Goal: Task Accomplishment & Management: Complete application form

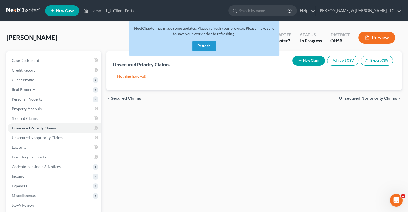
click at [204, 45] on button "Refresh" at bounding box center [204, 46] width 24 height 11
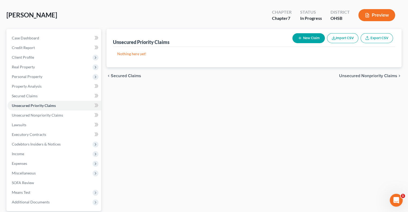
scroll to position [54, 0]
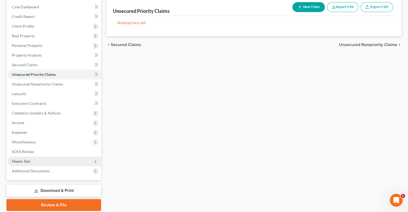
click at [41, 159] on span "Means Test" at bounding box center [55, 162] width 94 height 10
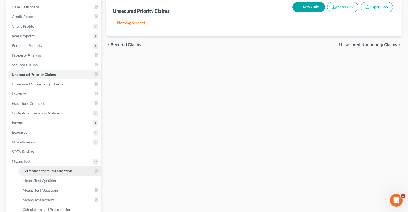
click at [47, 170] on span "Exemption from Presumption" at bounding box center [48, 171] width 50 height 5
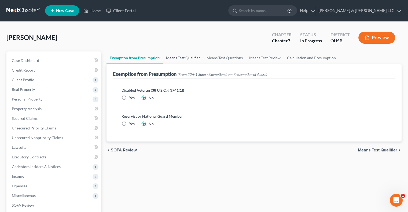
click at [194, 62] on link "Means Test Qualifier" at bounding box center [183, 58] width 41 height 13
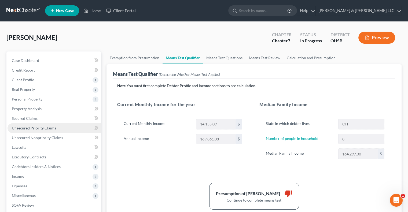
click at [42, 129] on span "Unsecured Priority Claims" at bounding box center [34, 128] width 44 height 5
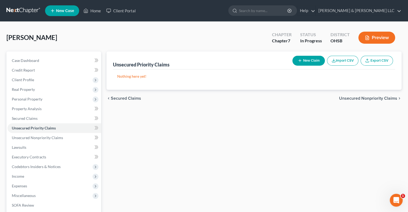
click at [314, 61] on button "New Claim" at bounding box center [308, 61] width 32 height 10
select select "0"
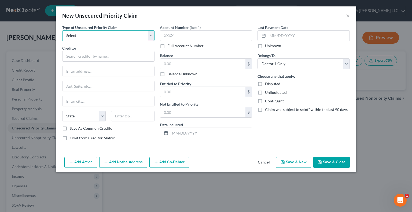
click at [92, 35] on select "Select Taxes & Other Government Units Domestic Support Obligations Extensions o…" at bounding box center [108, 35] width 92 height 11
select select "0"
click at [62, 30] on select "Select Taxes & Other Government Units Domestic Support Obligations Extensions o…" at bounding box center [108, 35] width 92 height 11
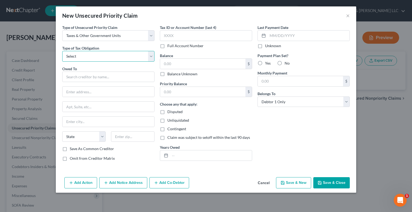
click at [90, 56] on select "Select Federal City State Franchise Tax Board Other" at bounding box center [108, 56] width 92 height 11
select select "0"
click at [62, 51] on select "Select Federal City State Franchise Tax Board Other" at bounding box center [108, 56] width 92 height 11
click at [90, 77] on input "text" at bounding box center [108, 77] width 92 height 11
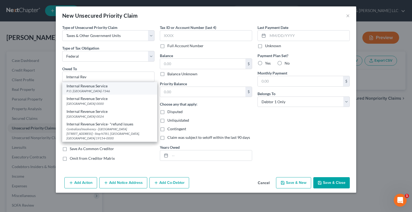
click at [90, 90] on div "P.O. Box 7346, Philadelphia, PA 19101-7346" at bounding box center [110, 91] width 86 height 5
type input "Internal Revenue Service"
type input "P.O. Box 7346"
type input "Philadelphia"
select select "39"
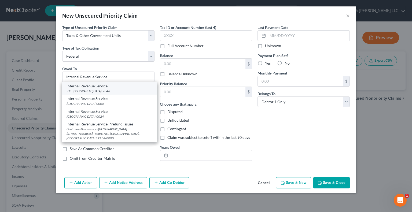
type input "19101-7346"
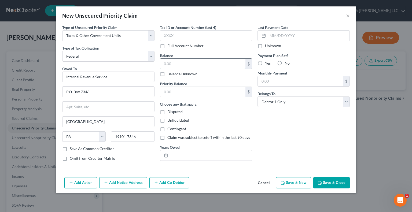
click at [180, 63] on input "text" at bounding box center [202, 64] width 85 height 10
type input "2,000"
click at [178, 89] on input "text" at bounding box center [202, 92] width 85 height 10
type input "2,000"
click at [179, 151] on input "text" at bounding box center [211, 155] width 82 height 10
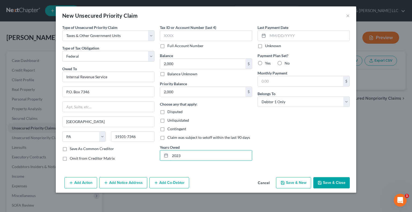
type input "2023"
click at [335, 181] on button "Save & Close" at bounding box center [331, 182] width 36 height 11
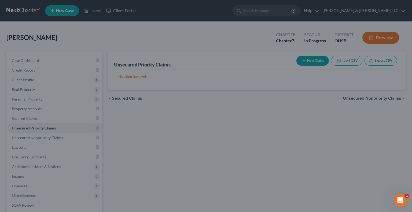
type input "2,000.00"
type input "0.00"
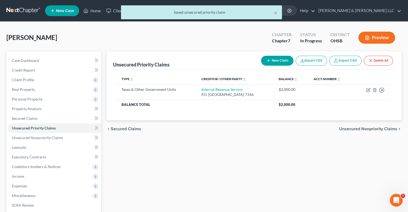
click at [273, 60] on button "New Claim" at bounding box center [277, 61] width 32 height 10
select select "0"
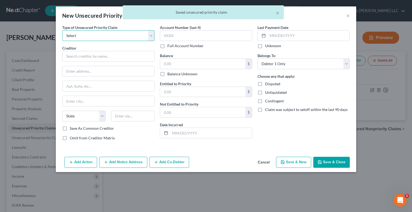
click at [75, 37] on select "Select Taxes & Other Government Units Domestic Support Obligations Extensions o…" at bounding box center [108, 35] width 92 height 11
select select "1"
click at [62, 30] on select "Select Taxes & Other Government Units Domestic Support Obligations Extensions o…" at bounding box center [108, 35] width 92 height 11
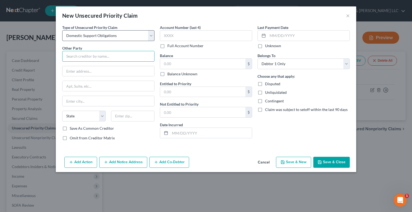
click at [77, 57] on input "text" at bounding box center [108, 56] width 92 height 11
type input "Ashley Woods"
click at [201, 65] on input "text" at bounding box center [202, 64] width 85 height 10
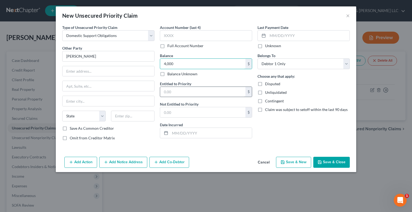
type input "4,000"
click at [197, 93] on input "text" at bounding box center [202, 92] width 85 height 10
type input "4,000"
click at [122, 161] on button "Add Notice Address" at bounding box center [123, 162] width 48 height 11
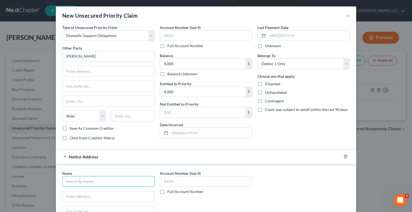
click at [107, 179] on input "text" at bounding box center [108, 181] width 92 height 11
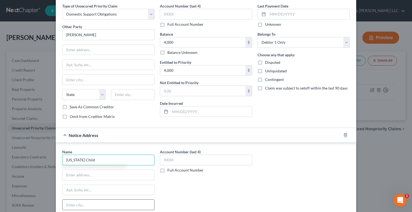
scroll to position [54, 0]
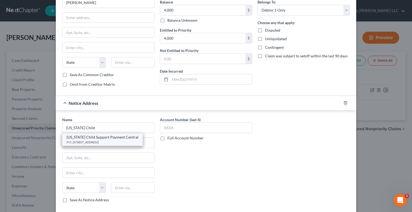
click at [91, 137] on div "Ohio Child Support Payment Central" at bounding box center [103, 137] width 72 height 5
type input "Ohio Child Support Payment Central"
type input "P.O. Box 182372"
type input "Columbus"
select select "36"
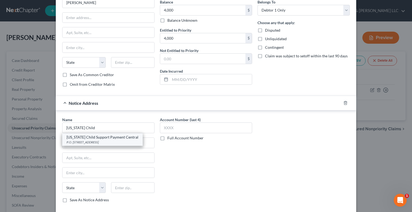
type input "43218-2372"
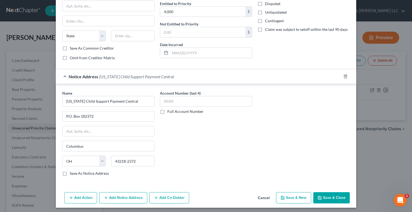
scroll to position [81, 0]
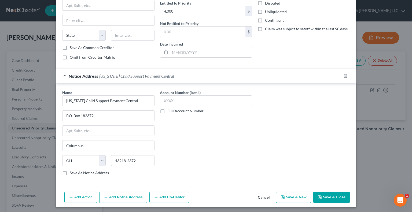
click at [126, 196] on button "Add Notice Address" at bounding box center [123, 197] width 48 height 11
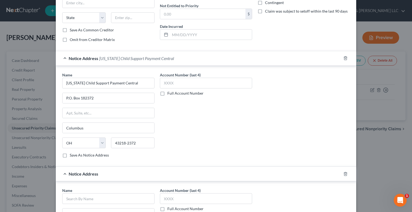
scroll to position [108, 0]
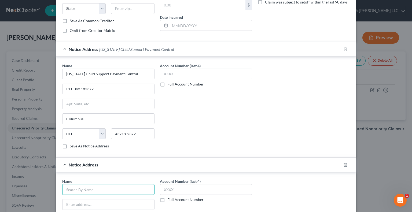
click at [105, 191] on input "text" at bounding box center [108, 189] width 92 height 11
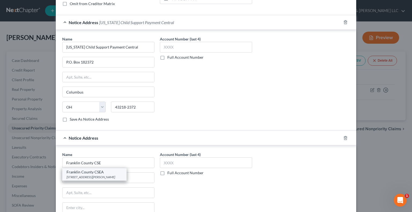
click at [103, 172] on div "Franklin County CSEA" at bounding box center [95, 172] width 56 height 5
type input "Franklin County CSEA"
type input "80 E. Fulton St."
type input "Columbus"
select select "36"
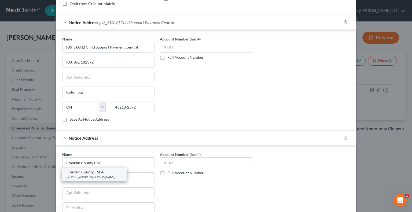
type input "43215-0000"
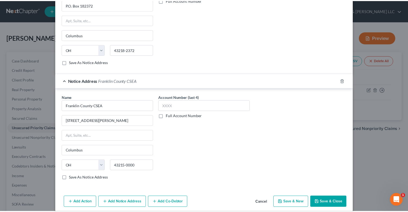
scroll to position [196, 0]
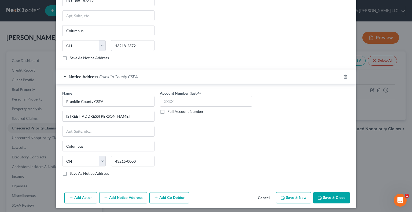
click at [337, 195] on button "Save & Close" at bounding box center [331, 197] width 36 height 11
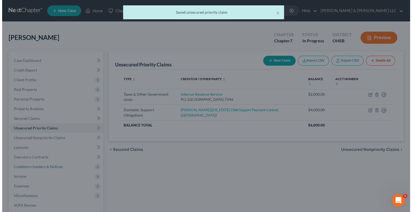
scroll to position [0, 0]
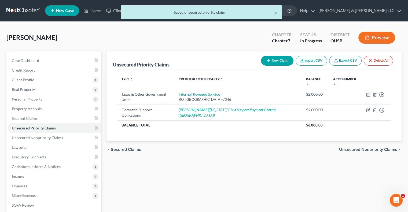
click at [282, 60] on button "New Claim" at bounding box center [277, 61] width 32 height 10
select select "0"
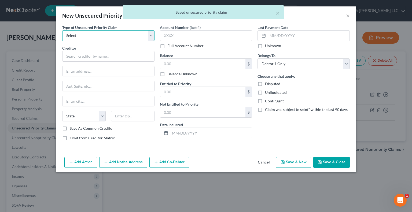
click at [109, 39] on select "Select Taxes & Other Government Units Domestic Support Obligations Extensions o…" at bounding box center [108, 35] width 92 height 11
select select "1"
click at [62, 30] on select "Select Taxes & Other Government Units Domestic Support Obligations Extensions o…" at bounding box center [108, 35] width 92 height 11
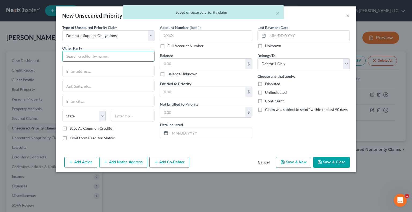
click at [104, 60] on input "text" at bounding box center [108, 56] width 92 height 11
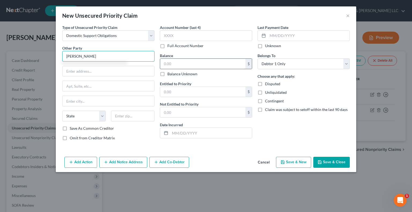
type input "Jessica Black"
click at [189, 65] on input "text" at bounding box center [202, 64] width 85 height 10
type input "10,000"
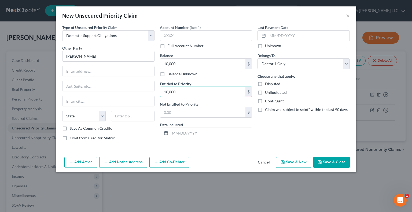
type input "10,000"
click at [134, 163] on button "Add Notice Address" at bounding box center [123, 162] width 48 height 11
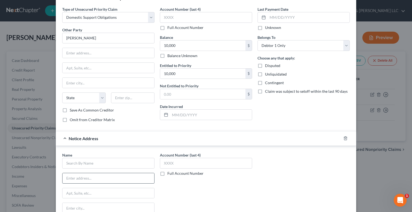
scroll to position [54, 0]
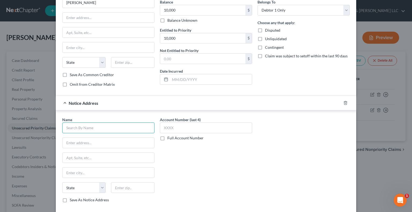
click at [106, 127] on input "text" at bounding box center [108, 128] width 92 height 11
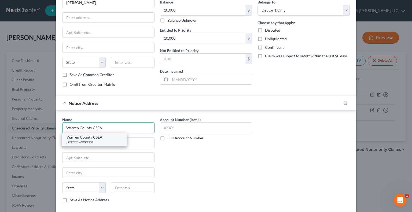
type input "Warren County CSEA"
click at [108, 139] on div "Warren County CSEA" at bounding box center [95, 137] width 56 height 5
type input "102 West Madison Street"
type input "Franklin"
select select "18"
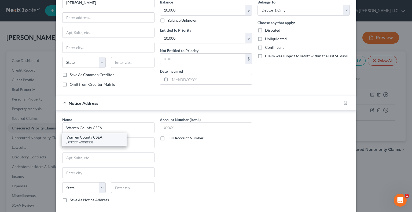
type input "42134-0000"
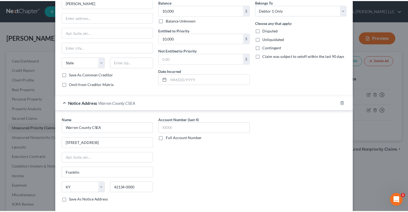
scroll to position [81, 0]
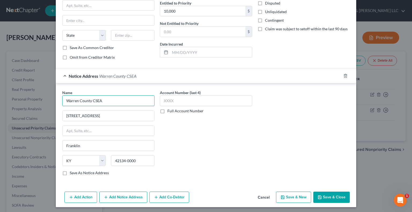
drag, startPoint x: 110, startPoint y: 101, endPoint x: 42, endPoint y: 98, distance: 68.7
click at [42, 98] on div "New Unsecured Priority Claim × Type of Unsecured Priority Claim * Select Taxes …" at bounding box center [206, 106] width 412 height 212
drag, startPoint x: 123, startPoint y: 114, endPoint x: 48, endPoint y: 113, distance: 74.6
click at [48, 113] on div "New Unsecured Priority Claim × Type of Unsecured Priority Claim * Select Taxes …" at bounding box center [206, 106] width 412 height 212
paste input "500 Justice Dr #1"
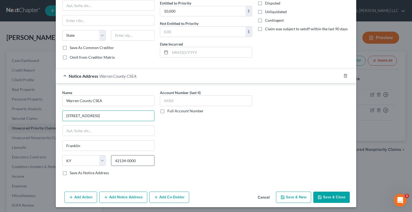
type input "500 Justice Dr #1"
drag, startPoint x: 145, startPoint y: 159, endPoint x: 101, endPoint y: 158, distance: 43.7
click at [101, 158] on div "State AL AK AR AZ CA CO CT DE DC FL GA GU HI ID IL IN IA KS KY LA ME MD MA MI M…" at bounding box center [109, 162] width 98 height 15
type input "45036"
type input "Lebanon"
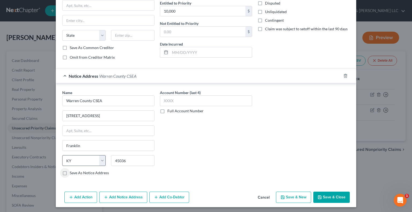
select select "36"
click at [70, 172] on label "Save As Notice Address" at bounding box center [89, 172] width 39 height 5
click at [72, 172] on input "Save As Notice Address" at bounding box center [73, 171] width 3 height 3
click at [318, 197] on icon "button" at bounding box center [320, 197] width 4 height 4
checkbox input "false"
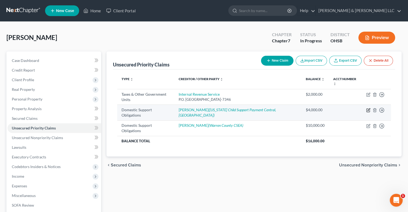
click at [367, 110] on icon "button" at bounding box center [368, 110] width 4 height 4
select select "0"
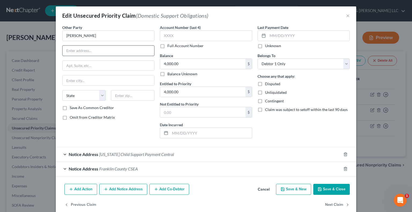
click at [77, 47] on input "text" at bounding box center [108, 51] width 92 height 10
paste input "3921 Linda Rd, Apt A"
type input "3921 Linda Rd, Apt A"
click at [119, 97] on input "text" at bounding box center [132, 95] width 43 height 11
type input "43026"
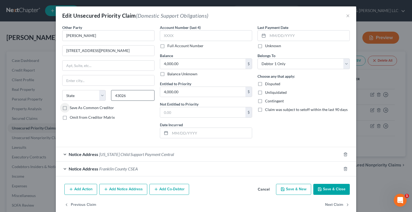
type input "Hilliard"
select select "36"
click at [336, 193] on button "Save & Close" at bounding box center [331, 189] width 36 height 11
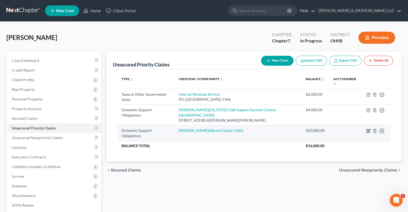
click at [368, 132] on icon "button" at bounding box center [368, 131] width 4 height 4
select select "0"
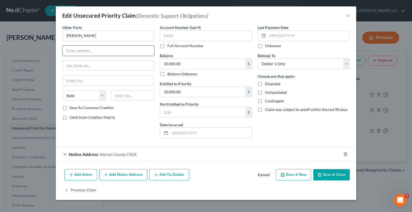
click at [119, 53] on input "text" at bounding box center [108, 51] width 92 height 10
paste input "850 Snider Rd"
type input "850 Snider Rd"
click at [135, 97] on input "text" at bounding box center [132, 95] width 43 height 11
type input "45040"
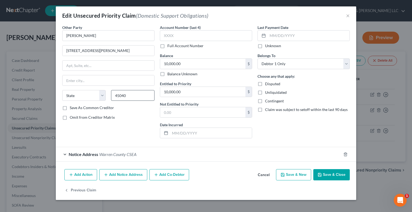
type input "Mason"
select select "36"
click at [332, 177] on button "Save & Close" at bounding box center [331, 174] width 36 height 11
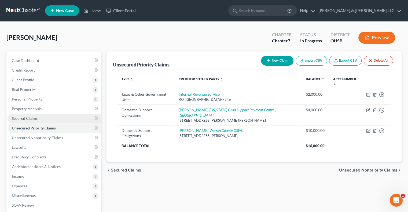
click at [19, 119] on span "Secured Claims" at bounding box center [25, 118] width 26 height 5
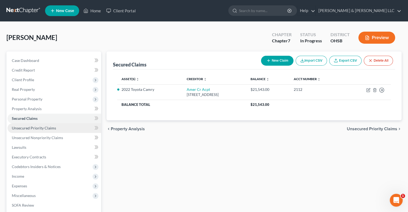
click at [24, 127] on span "Unsecured Priority Claims" at bounding box center [34, 128] width 44 height 5
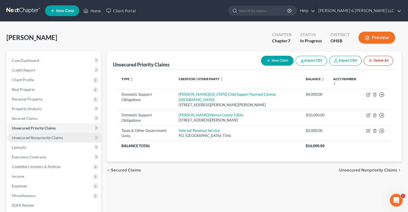
click at [28, 135] on span "Unsecured Nonpriority Claims" at bounding box center [37, 137] width 51 height 5
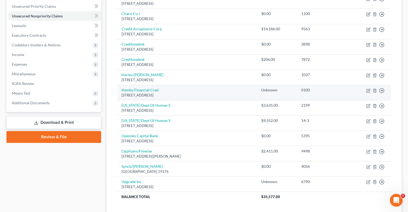
scroll to position [134, 0]
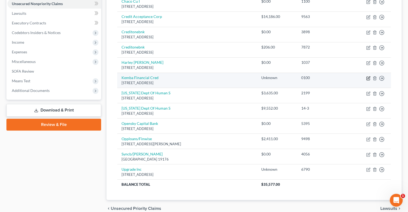
click at [366, 77] on icon "button" at bounding box center [367, 78] width 3 height 3
select select "36"
select select "0"
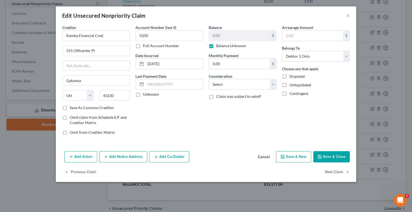
click at [216, 46] on label "Balance Unknown" at bounding box center [231, 45] width 30 height 5
click at [218, 46] on input "Balance Unknown" at bounding box center [219, 44] width 3 height 3
checkbox input "false"
click at [226, 38] on input "0.00" at bounding box center [239, 36] width 61 height 10
type input "7,637.63"
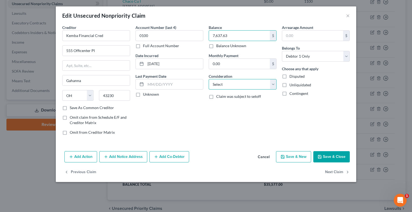
click at [225, 85] on select "Select Cable / Satellite Services Collection Agency Credit Card Debt Debt Couns…" at bounding box center [243, 84] width 68 height 11
select select "4"
click at [209, 79] on select "Select Cable / Satellite Services Collection Agency Credit Card Debt Debt Couns…" at bounding box center [243, 84] width 68 height 11
click at [324, 158] on button "Save & Close" at bounding box center [331, 156] width 36 height 11
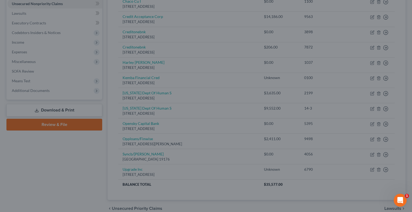
type input "0"
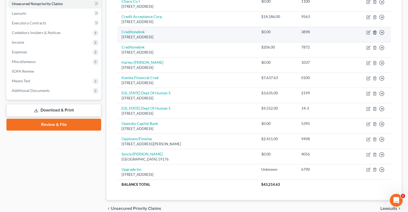
click at [374, 32] on line "button" at bounding box center [374, 32] width 0 height 1
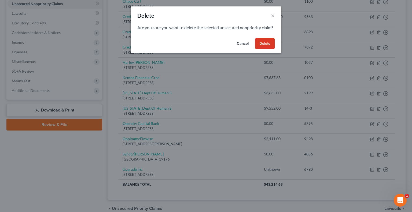
click at [266, 49] on button "Delete" at bounding box center [265, 43] width 20 height 11
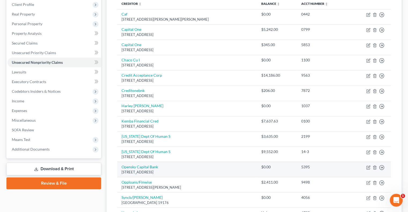
scroll to position [80, 0]
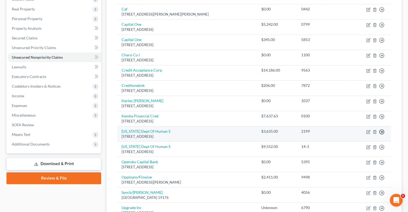
click at [380, 132] on icon "button" at bounding box center [381, 131] width 5 height 5
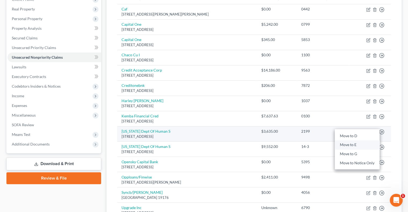
click at [362, 146] on link "Move to E" at bounding box center [357, 145] width 45 height 9
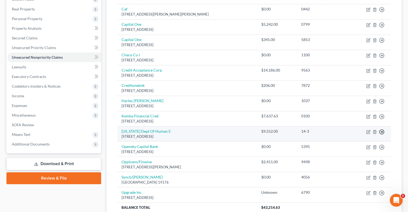
click at [383, 131] on icon "button" at bounding box center [381, 131] width 5 height 5
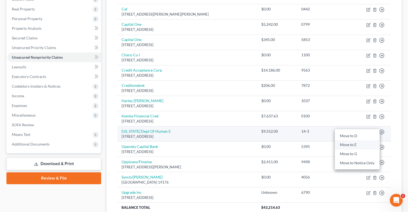
click at [348, 147] on link "Move to E" at bounding box center [357, 145] width 45 height 9
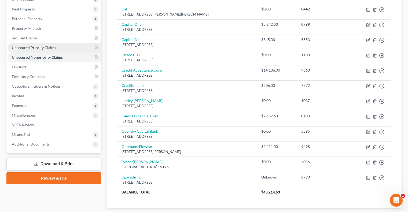
click at [27, 49] on span "Unsecured Priority Claims" at bounding box center [34, 47] width 44 height 5
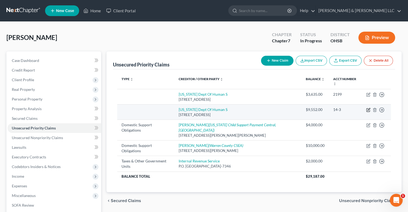
click at [368, 111] on icon "button" at bounding box center [368, 110] width 4 height 4
select select "36"
select select "0"
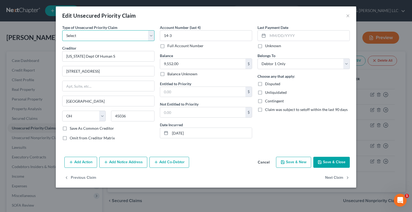
click at [99, 36] on select "Select Taxes & Other Government Units Domestic Support Obligations Extensions o…" at bounding box center [108, 35] width 92 height 11
select select "36"
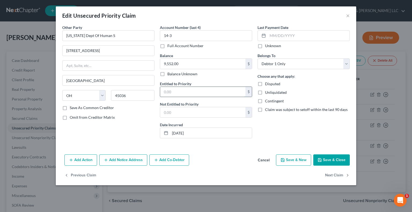
click at [170, 92] on input "text" at bounding box center [202, 92] width 85 height 10
click at [324, 159] on button "Save & Close" at bounding box center [331, 160] width 36 height 11
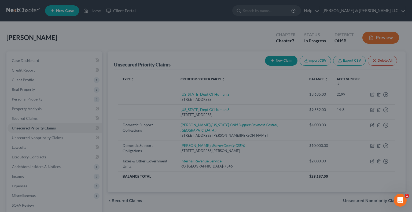
type input "9,552.00"
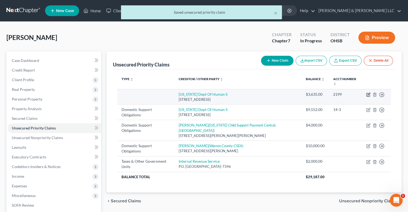
click at [368, 94] on icon "button" at bounding box center [368, 95] width 4 height 4
select select "36"
select select "0"
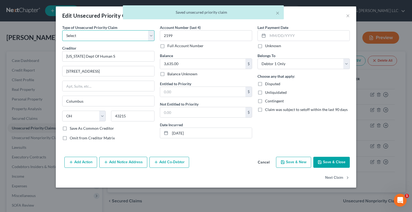
click at [119, 35] on select "Select Taxes & Other Government Units Domestic Support Obligations Extensions o…" at bounding box center [108, 35] width 92 height 11
select select "36"
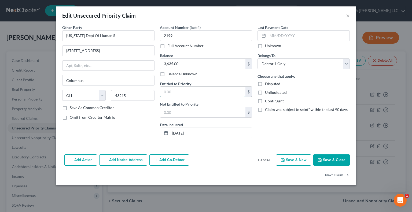
click at [173, 92] on input "text" at bounding box center [202, 92] width 85 height 10
click at [326, 161] on button "Save & Close" at bounding box center [331, 160] width 36 height 11
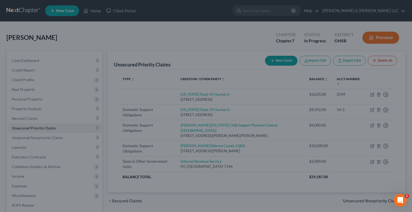
type input "3,635.00"
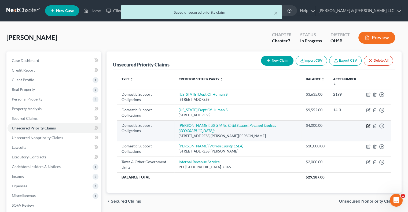
click at [368, 124] on icon "button" at bounding box center [368, 125] width 2 height 2
select select "36"
select select "0"
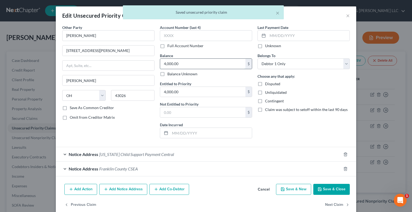
click at [185, 63] on input "4,000.00" at bounding box center [202, 64] width 85 height 10
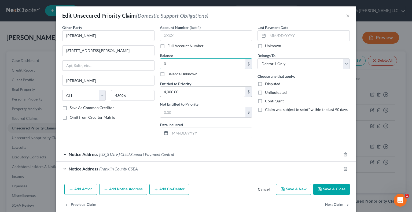
type input "0"
click at [186, 94] on input "4,000.00" at bounding box center [202, 92] width 85 height 10
type input "0"
click at [327, 187] on button "Save & Close" at bounding box center [331, 189] width 36 height 11
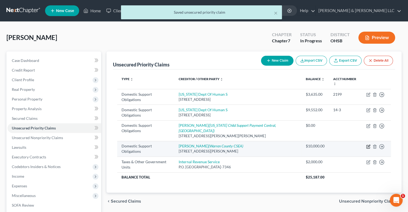
click at [368, 146] on icon "button" at bounding box center [368, 147] width 4 height 4
select select "36"
select select "0"
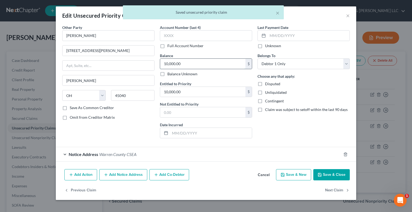
click at [222, 64] on input "10,000.00" at bounding box center [202, 64] width 85 height 10
type input "0"
click at [197, 94] on input "10,000.00" at bounding box center [202, 92] width 85 height 10
type input "0"
click at [325, 171] on button "Save & Close" at bounding box center [331, 174] width 36 height 11
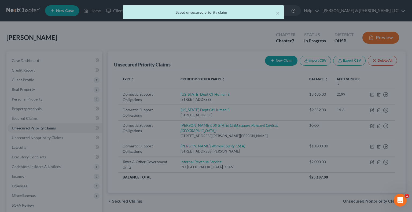
type input "0.00"
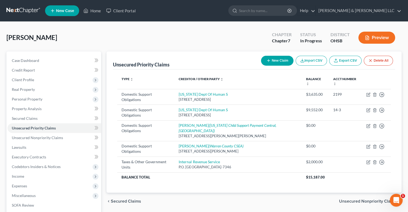
click at [349, 199] on span "Unsecured Nonpriority Claims" at bounding box center [368, 201] width 58 height 4
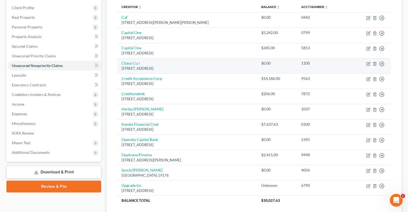
scroll to position [80, 0]
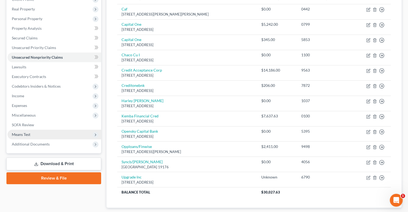
click at [30, 137] on span "Means Test" at bounding box center [55, 135] width 94 height 10
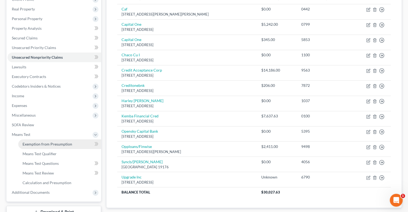
click at [34, 142] on span "Exemption from Presumption" at bounding box center [48, 144] width 50 height 5
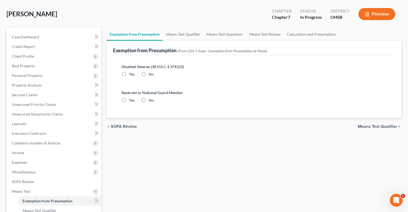
scroll to position [2, 0]
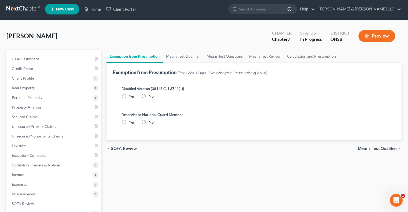
radio input "true"
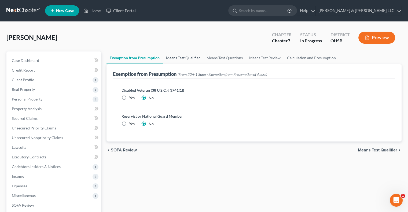
click at [184, 58] on link "Means Test Qualifier" at bounding box center [183, 58] width 41 height 13
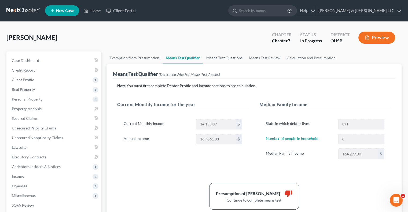
click at [231, 56] on link "Means Test Questions" at bounding box center [224, 58] width 43 height 13
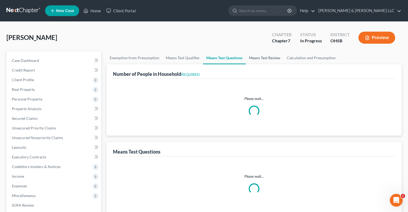
select select "1"
select select "60"
select select "8"
select select "2"
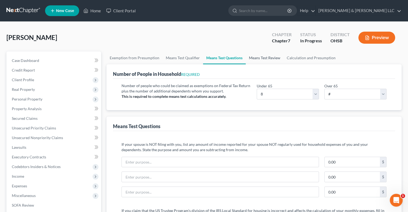
click at [258, 59] on link "Means Test Review" at bounding box center [265, 58] width 38 height 13
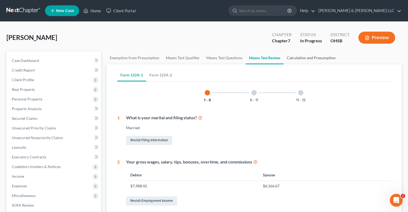
click at [297, 57] on link "Calculation and Presumption" at bounding box center [311, 58] width 55 height 13
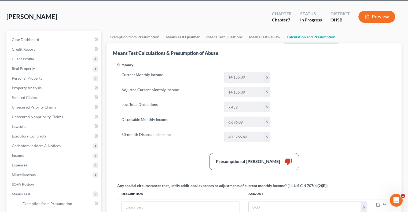
scroll to position [54, 0]
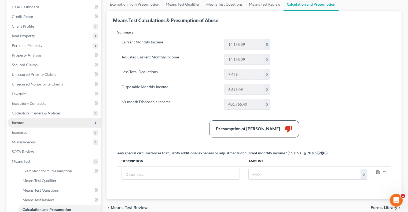
click at [17, 122] on span "Income" at bounding box center [18, 122] width 12 height 5
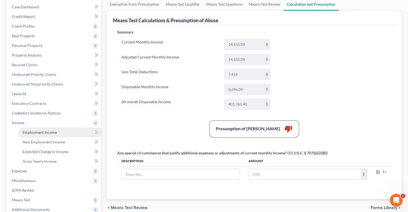
click at [28, 130] on link "Employment Income" at bounding box center [59, 133] width 83 height 10
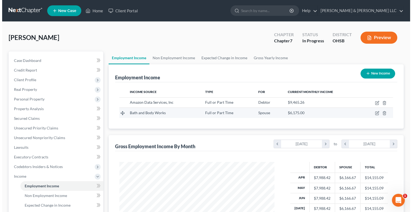
scroll to position [95, 166]
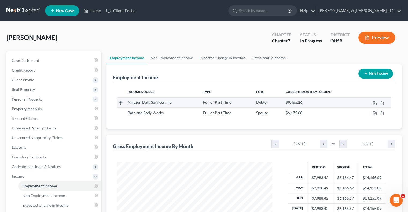
click at [377, 102] on td at bounding box center [375, 102] width 32 height 10
click at [376, 102] on icon "button" at bounding box center [375, 103] width 4 height 4
select select "0"
select select "50"
select select "3"
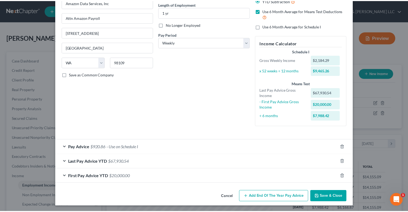
scroll to position [54, 0]
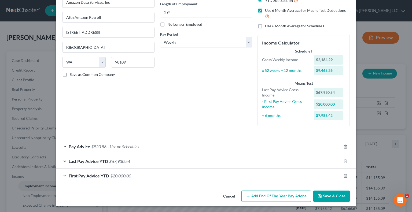
click at [343, 201] on button "Save & Close" at bounding box center [331, 196] width 36 height 11
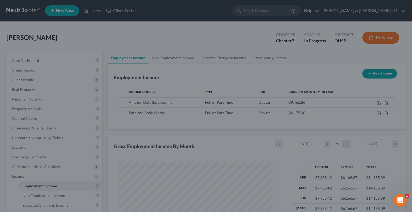
scroll to position [268144, 268074]
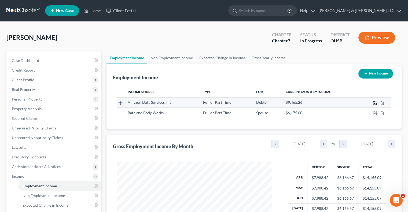
click at [376, 101] on icon "button" at bounding box center [375, 102] width 2 height 2
select select "0"
select select "50"
select select "3"
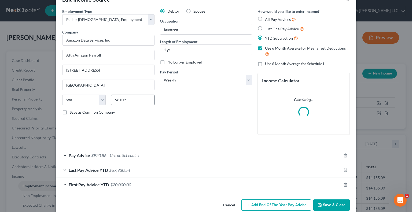
scroll to position [25, 0]
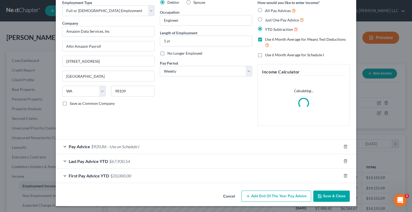
click at [63, 160] on div "Last Pay Advice YTD $67,930.54" at bounding box center [198, 161] width 285 height 14
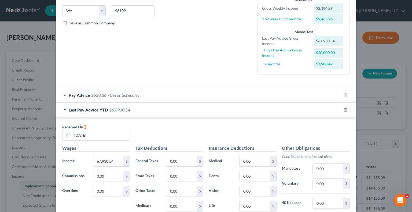
scroll to position [132, 0]
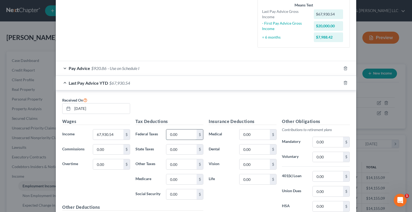
click at [178, 136] on input "0.00" at bounding box center [181, 135] width 30 height 10
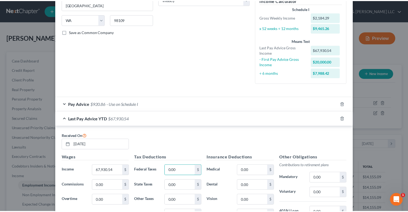
scroll to position [0, 0]
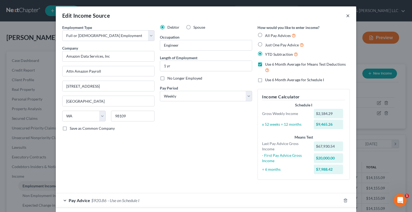
click at [346, 15] on button "×" at bounding box center [348, 15] width 4 height 6
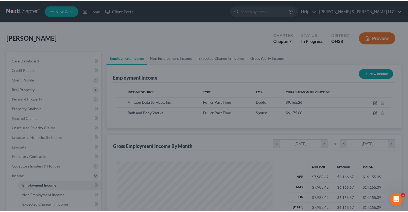
scroll to position [268144, 268074]
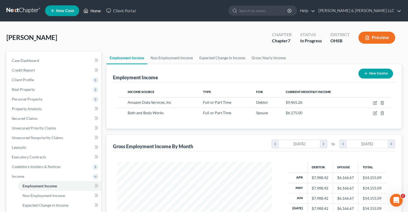
click at [93, 12] on link "Home" at bounding box center [92, 11] width 23 height 10
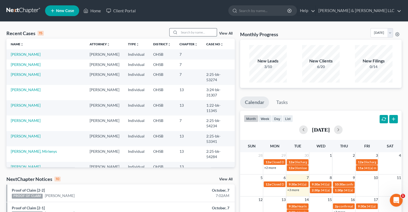
click at [186, 31] on input "search" at bounding box center [198, 32] width 38 height 8
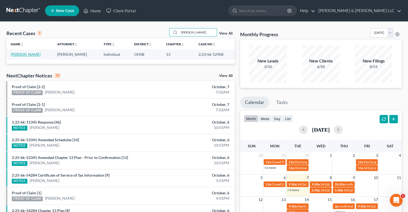
type input "hennis"
click at [18, 54] on link "[PERSON_NAME]" at bounding box center [26, 54] width 30 height 5
select select "1"
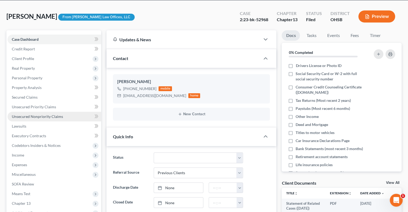
scroll to position [54, 0]
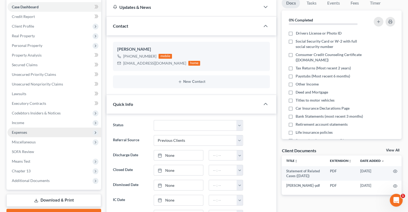
click at [25, 130] on span "Expenses" at bounding box center [19, 132] width 15 height 5
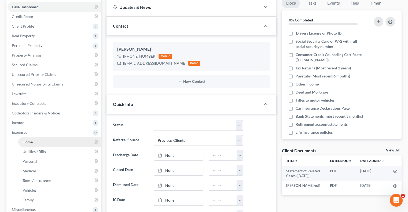
click at [28, 140] on span "Home" at bounding box center [28, 142] width 10 height 5
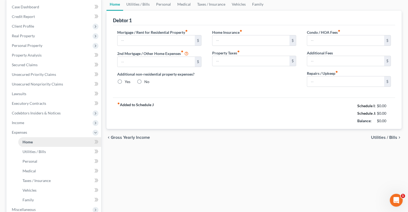
scroll to position [20, 0]
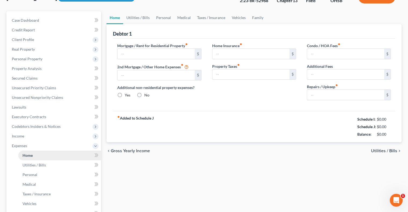
type input "588.87"
type input "0.00"
radio input "true"
type input "0.00"
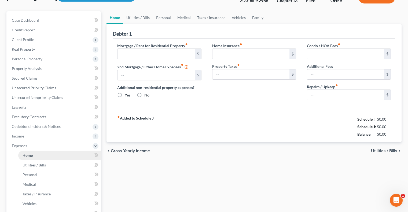
type input "0.00"
type input "55.00"
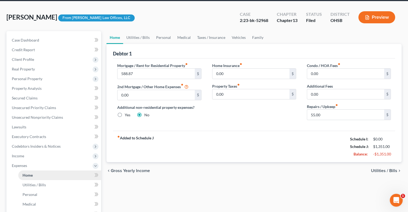
scroll to position [0, 0]
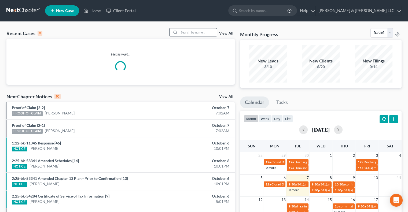
click at [197, 32] on input "search" at bounding box center [198, 32] width 38 height 8
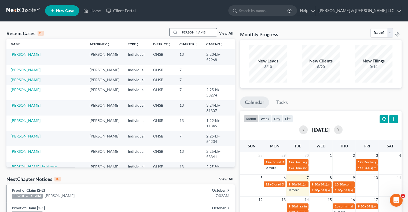
type input "lambert"
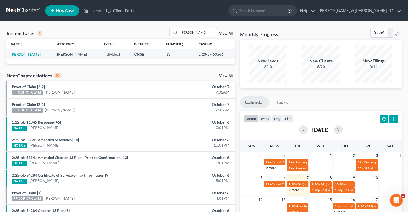
click at [34, 55] on link "Lambert, Mathew" at bounding box center [26, 54] width 30 height 5
select select "3"
select select "2"
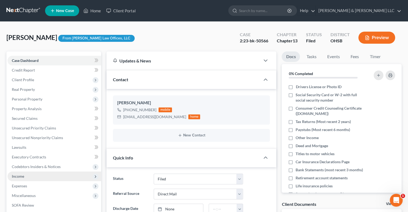
click at [37, 179] on span "Income" at bounding box center [55, 177] width 94 height 10
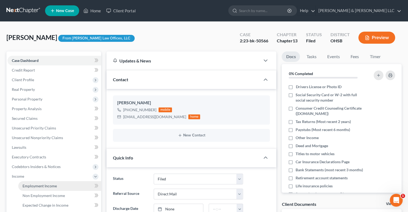
click at [39, 185] on span "Employment Income" at bounding box center [40, 186] width 34 height 5
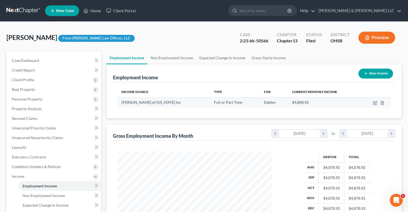
scroll to position [95, 166]
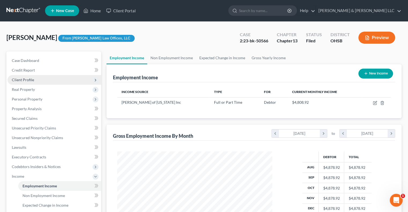
click at [17, 81] on span "Client Profile" at bounding box center [23, 80] width 22 height 5
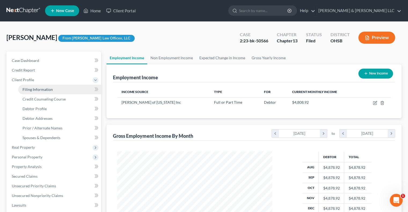
click at [26, 89] on span "Filing Information" at bounding box center [38, 89] width 30 height 5
select select "1"
select select "0"
select select "3"
select select "36"
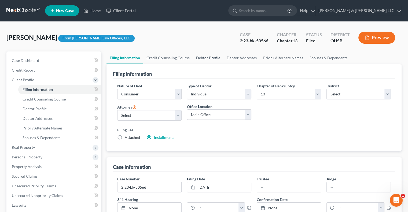
click at [204, 58] on link "Debtor Profile" at bounding box center [208, 58] width 31 height 13
select select "0"
select select "2"
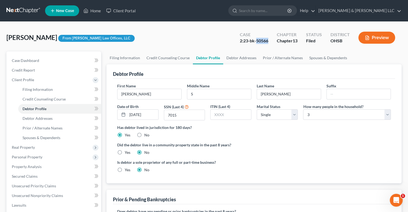
drag, startPoint x: 256, startPoint y: 39, endPoint x: 267, endPoint y: 38, distance: 10.8
click at [267, 38] on div "2:23-bk-50566" at bounding box center [254, 41] width 28 height 6
copy div "50566"
click at [91, 13] on link "Home" at bounding box center [92, 11] width 23 height 10
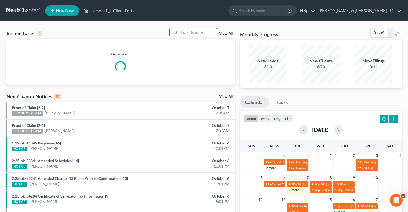
click at [183, 33] on input "search" at bounding box center [198, 32] width 38 height 8
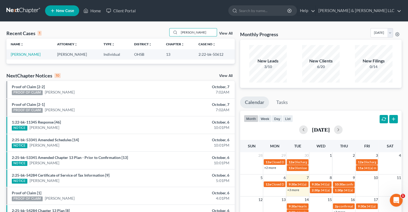
type input "huy"
click at [31, 55] on link "Huy, Chanda" at bounding box center [26, 54] width 30 height 5
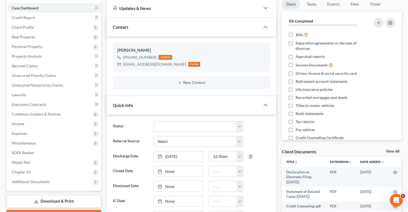
scroll to position [54, 0]
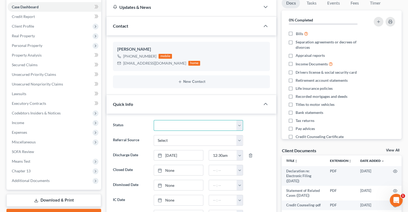
click at [167, 126] on select "Closed Discharged Dismissed Filed In Progress Lead Lost Lead Ready to File Reta…" at bounding box center [198, 125] width 89 height 11
select select "0"
click at [154, 120] on select "Closed Discharged Dismissed Filed In Progress Lead Lost Lead Ready to File Reta…" at bounding box center [198, 125] width 89 height 11
type input "10/7/2025"
click at [167, 168] on link "None" at bounding box center [178, 170] width 49 height 10
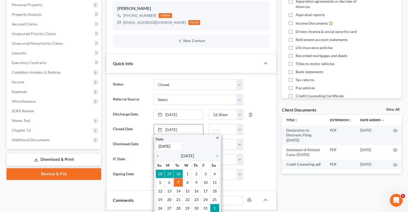
scroll to position [107, 0]
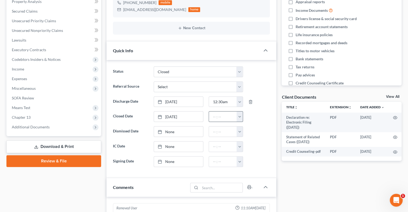
click at [240, 118] on button "button" at bounding box center [240, 117] width 6 height 10
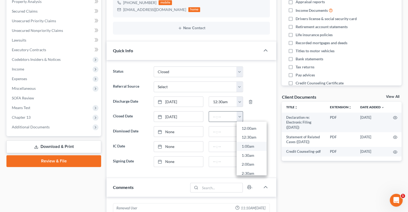
click at [247, 148] on link "1:00am" at bounding box center [252, 146] width 30 height 9
type input "1:00am"
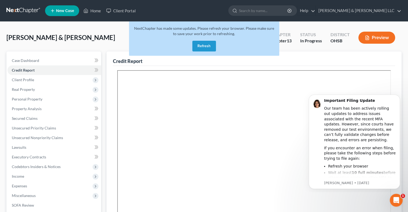
click at [204, 44] on button "Refresh" at bounding box center [204, 46] width 24 height 11
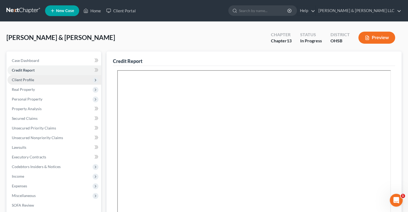
click at [53, 79] on span "Client Profile" at bounding box center [55, 80] width 94 height 10
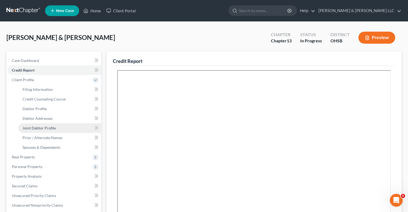
click at [58, 126] on link "Joint Debtor Profile" at bounding box center [59, 128] width 83 height 10
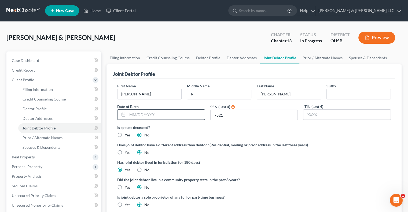
click at [152, 114] on input "text" at bounding box center [165, 115] width 77 height 10
paste input "8/24/82"
click at [129, 115] on input "8/24/82" at bounding box center [165, 115] width 77 height 10
type input "08/24/82"
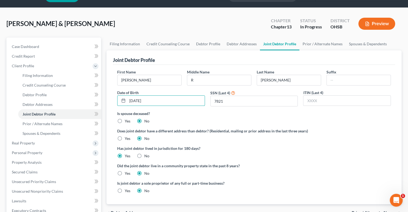
scroll to position [27, 0]
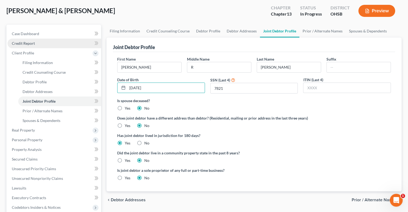
click at [28, 46] on link "Credit Report" at bounding box center [55, 44] width 94 height 10
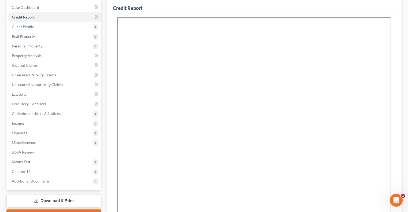
scroll to position [139, 0]
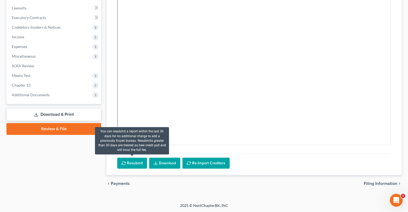
click at [126, 161] on button "Resubmit" at bounding box center [132, 163] width 30 height 11
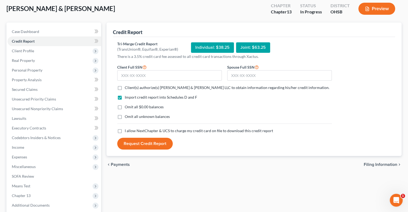
scroll to position [28, 0]
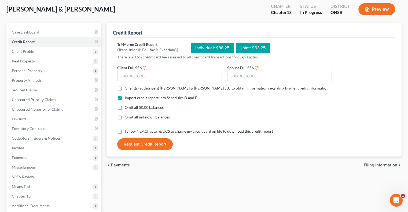
click at [178, 88] on span "Client(s) authorize(s) Cousino & Weinzimmer LLC to obtain information regarding…" at bounding box center [227, 88] width 205 height 5
click at [130, 88] on input "Client(s) authorize(s) Cousino & Weinzimmer LLC to obtain information regarding…" at bounding box center [128, 87] width 3 height 3
checkbox input "true"
click at [125, 133] on label "I allow NextChapter & UCS to charge my credit card on file to download this cre…" at bounding box center [199, 131] width 148 height 5
click at [127, 132] on input "I allow NextChapter & UCS to charge my credit card on file to download this cre…" at bounding box center [128, 130] width 3 height 3
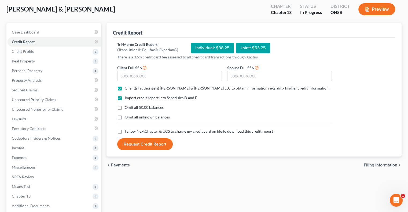
checkbox input "true"
click at [241, 73] on input "text" at bounding box center [279, 76] width 105 height 11
paste input "301-86-7821"
type input "301-86-7821"
click at [149, 145] on button "Request Credit Report" at bounding box center [145, 144] width 56 height 12
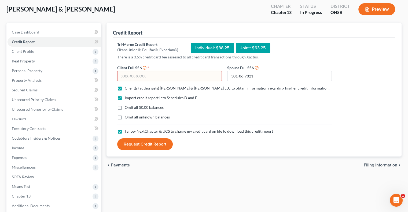
click at [148, 74] on input "text" at bounding box center [169, 76] width 105 height 11
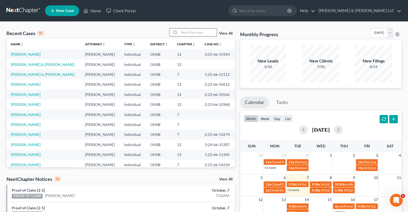
click at [184, 30] on input "search" at bounding box center [198, 32] width 38 height 8
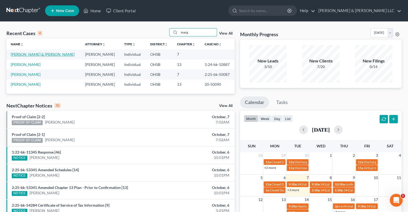
type input "marg"
click at [43, 55] on link "Margraff, Paul & Amy" at bounding box center [43, 54] width 64 height 5
select select "4"
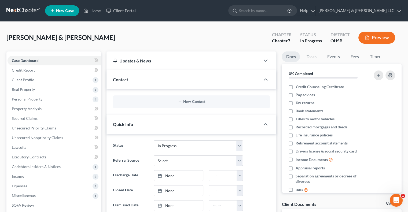
click at [192, 99] on div "New Contact" at bounding box center [191, 101] width 157 height 13
click at [191, 104] on button "New Contact" at bounding box center [191, 102] width 148 height 4
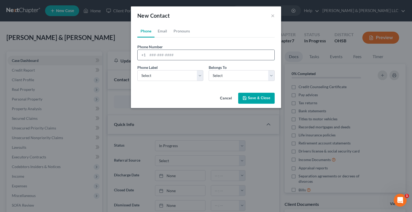
click at [170, 54] on input "tel" at bounding box center [211, 55] width 127 height 10
type input "614-946-6639"
drag, startPoint x: 201, startPoint y: 75, endPoint x: 200, endPoint y: 80, distance: 5.4
click at [201, 76] on select "Select Mobile Home Work Other" at bounding box center [170, 75] width 66 height 11
select select "0"
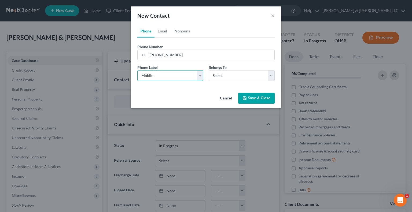
click at [137, 70] on select "Select Mobile Home Work Other" at bounding box center [170, 75] width 66 height 11
click at [224, 78] on select "Select Client Spouse Other" at bounding box center [242, 75] width 66 height 11
select select "0"
click at [209, 70] on select "Select Client Spouse Other" at bounding box center [242, 75] width 66 height 11
click at [160, 33] on link "Email" at bounding box center [163, 31] width 16 height 13
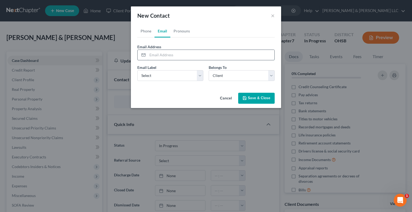
click at [164, 53] on input "email" at bounding box center [211, 55] width 127 height 10
type input "paulmargraff@gmail.com"
click at [202, 75] on select "Select Home Work Other" at bounding box center [170, 75] width 66 height 11
select select "0"
click at [137, 70] on select "Select Home Work Other" at bounding box center [170, 75] width 66 height 11
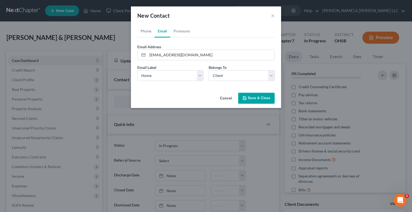
click at [259, 100] on button "Save & Close" at bounding box center [256, 98] width 36 height 11
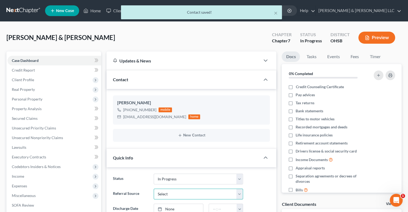
click at [163, 196] on select "Select Word Of Mouth Previous Clients Direct Mail Website Google Search Modern …" at bounding box center [198, 194] width 89 height 11
select select "4"
click at [154, 189] on select "Select Word Of Mouth Previous Clients Direct Mail Website Google Search Modern …" at bounding box center [198, 194] width 89 height 11
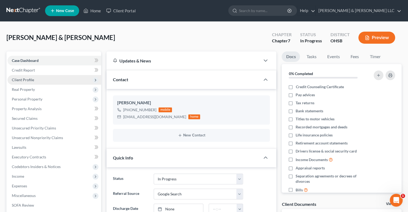
click at [26, 82] on span "Client Profile" at bounding box center [55, 80] width 94 height 10
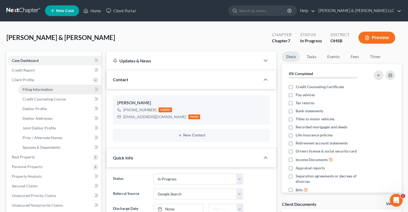
click at [30, 88] on span "Filing Information" at bounding box center [38, 89] width 30 height 5
select select "1"
select select "0"
select select "62"
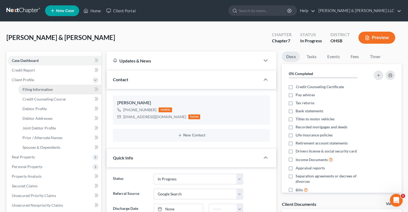
select select "0"
select select "36"
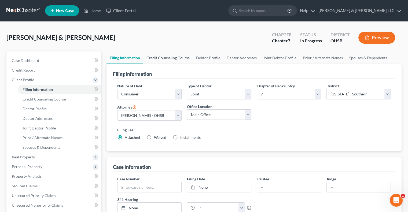
click at [153, 57] on link "Credit Counseling Course" at bounding box center [168, 58] width 50 height 13
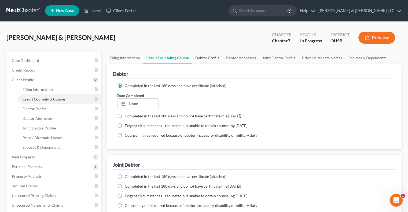
click at [202, 56] on link "Debtor Profile" at bounding box center [207, 58] width 31 height 13
select select "1"
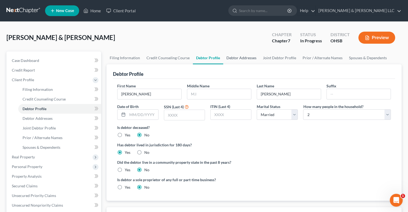
click at [234, 59] on link "Debtor Addresses" at bounding box center [241, 58] width 36 height 13
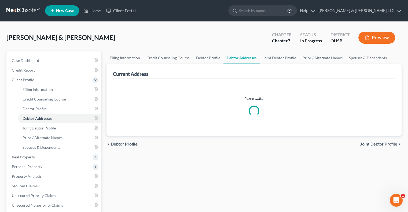
select select "0"
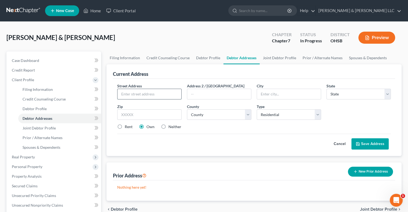
click at [124, 93] on input "text" at bounding box center [149, 94] width 64 height 10
type input "149 W North Street"
type input "Ostrander"
select select "36"
type input "43061"
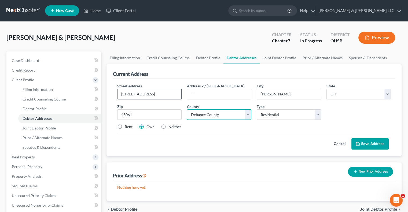
select select "20"
click at [376, 144] on button "Save Address" at bounding box center [369, 143] width 37 height 11
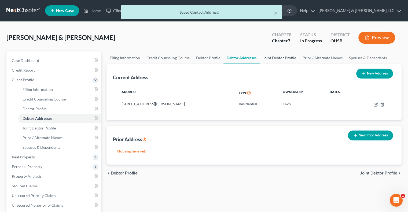
click at [276, 58] on link "Joint Debtor Profile" at bounding box center [280, 58] width 40 height 13
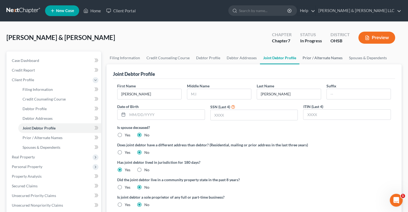
click at [315, 60] on link "Prior / Alternate Names" at bounding box center [322, 58] width 46 height 13
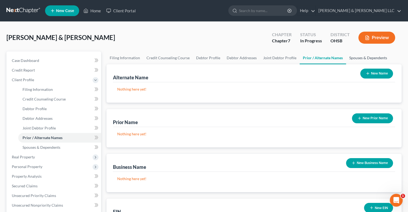
click at [366, 57] on link "Spouses & Dependents" at bounding box center [368, 58] width 44 height 13
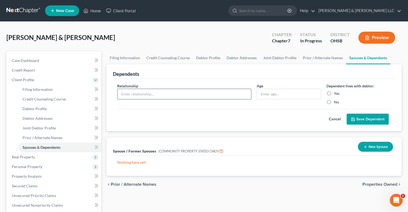
click at [166, 95] on input "text" at bounding box center [184, 94] width 134 height 10
type input "Dependent"
click at [298, 92] on input "text" at bounding box center [289, 94] width 64 height 10
type input "10"
click at [336, 92] on label "Yes" at bounding box center [337, 93] width 6 height 5
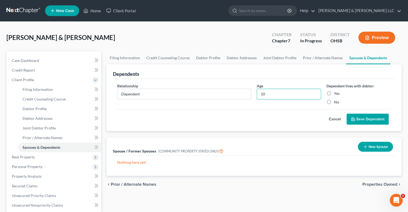
click at [336, 92] on input "Yes" at bounding box center [337, 92] width 3 height 3
radio input "true"
click at [358, 121] on button "Save Dependent" at bounding box center [368, 119] width 42 height 11
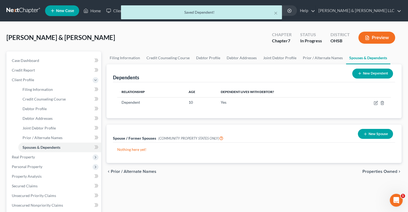
click at [356, 74] on button "New Dependent" at bounding box center [372, 74] width 41 height 10
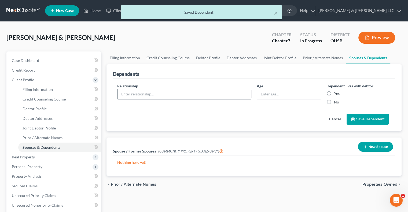
click at [128, 93] on input "text" at bounding box center [184, 94] width 134 height 10
type input "Dependent (college student)"
click at [297, 95] on input "text" at bounding box center [289, 94] width 64 height 10
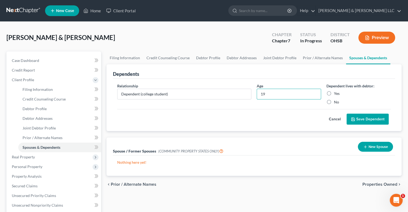
type input "19"
click at [334, 92] on label "Yes" at bounding box center [337, 93] width 6 height 5
click at [336, 92] on input "Yes" at bounding box center [337, 92] width 3 height 3
radio input "true"
click at [356, 122] on button "Save Dependent" at bounding box center [368, 119] width 42 height 11
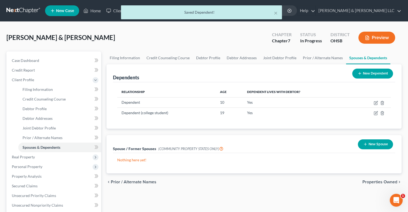
click at [356, 77] on button "New Dependent" at bounding box center [372, 74] width 41 height 10
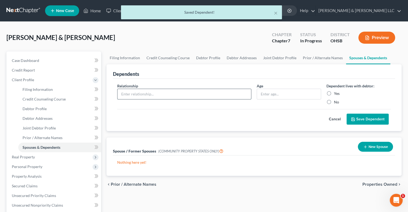
click at [155, 94] on input "text" at bounding box center [184, 94] width 134 height 10
type input "Dependent (college student)"
click at [274, 95] on input "text" at bounding box center [289, 94] width 64 height 10
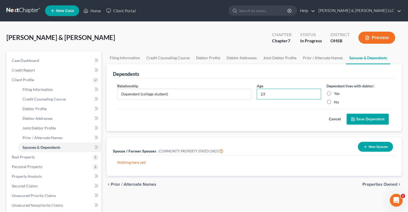
type input "23"
click at [333, 95] on div "Yes" at bounding box center [358, 93] width 64 height 5
click at [334, 93] on label "Yes" at bounding box center [337, 93] width 6 height 5
click at [336, 93] on input "Yes" at bounding box center [337, 92] width 3 height 3
radio input "true"
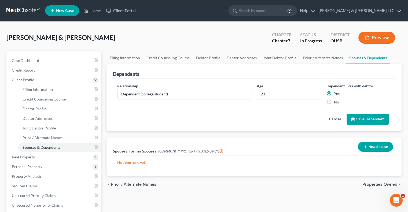
click at [355, 118] on icon "submit" at bounding box center [352, 119] width 3 height 3
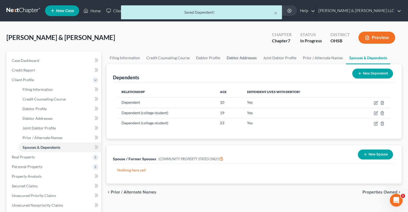
click at [230, 57] on link "Debtor Addresses" at bounding box center [241, 58] width 36 height 13
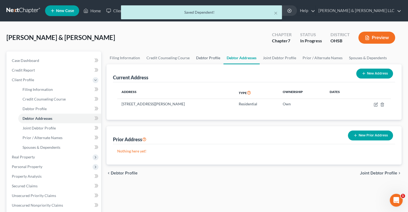
click at [202, 58] on link "Debtor Profile" at bounding box center [208, 58] width 31 height 13
select select "1"
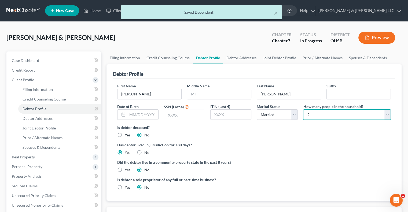
click at [322, 115] on select "Select 1 2 3 4 5 6 7 8 9 10 11 12 13 14 15 16 17 18 19 20" at bounding box center [347, 114] width 88 height 11
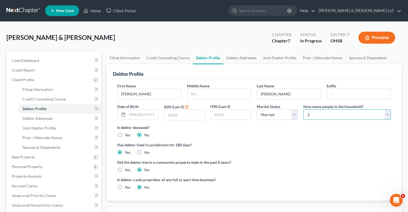
select select "4"
click at [303, 109] on select "Select 1 2 3 4 5 6 7 8 9 10 11 12 13 14 15 16 17 18 19 20" at bounding box center [347, 114] width 88 height 11
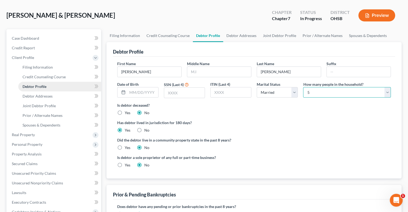
scroll to position [54, 0]
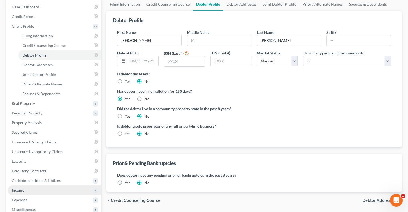
click at [27, 191] on span "Income" at bounding box center [55, 191] width 94 height 10
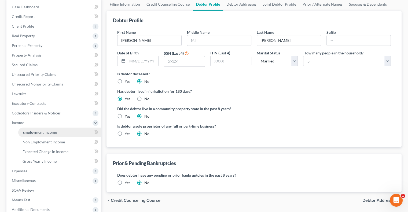
click at [55, 132] on span "Employment Income" at bounding box center [40, 132] width 34 height 5
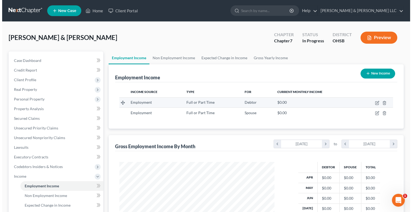
scroll to position [95, 166]
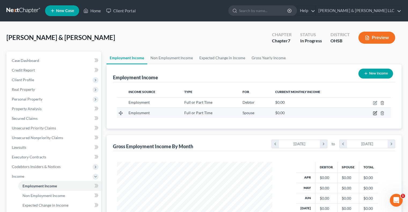
click at [375, 114] on icon "button" at bounding box center [375, 113] width 4 height 4
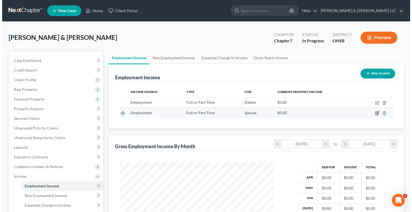
scroll to position [268144, 268072]
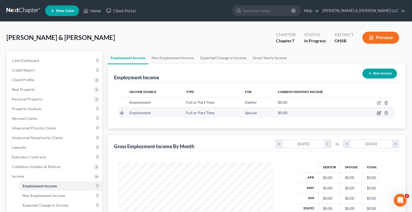
select select "0"
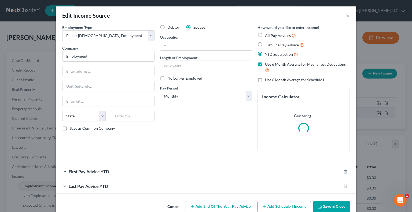
scroll to position [95, 167]
drag, startPoint x: 99, startPoint y: 53, endPoint x: 1, endPoint y: 65, distance: 98.3
click at [1, 65] on div "Edit Income Source × Employment Type * Select Full or Part Time Employment Self…" at bounding box center [206, 106] width 412 height 212
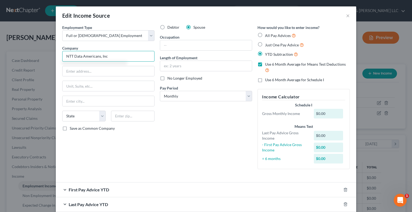
type input "NTT Data Americans, Inc"
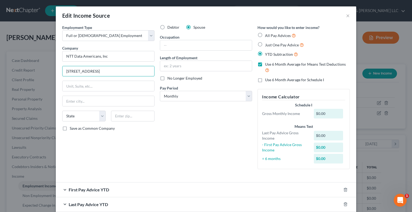
type input "7950 Legacy Drive Suite 1100"
type input "75024"
type input "Plano"
select select "45"
click at [170, 46] on input "text" at bounding box center [206, 45] width 92 height 10
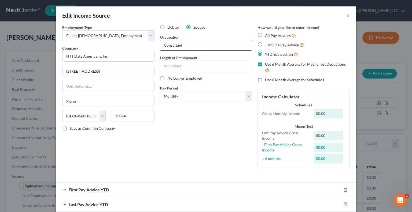
type input "Consultant"
type input "11 yrs"
click at [180, 92] on select "Select Monthly Twice Monthly Every Other Week Weekly" at bounding box center [206, 96] width 92 height 11
select select "1"
click at [160, 91] on select "Select Monthly Twice Monthly Every Other Week Weekly" at bounding box center [206, 96] width 92 height 11
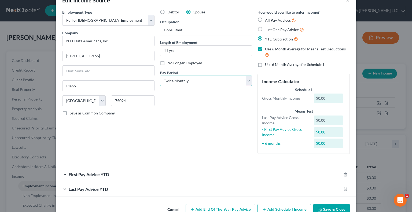
scroll to position [29, 0]
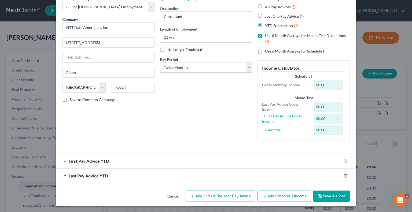
click at [74, 175] on span "Last Pay Advice YTD" at bounding box center [88, 175] width 39 height 5
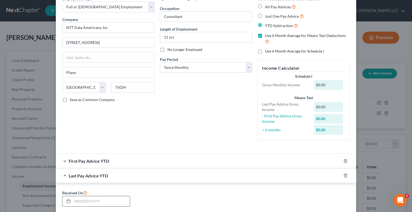
click at [90, 203] on input "text" at bounding box center [100, 201] width 57 height 10
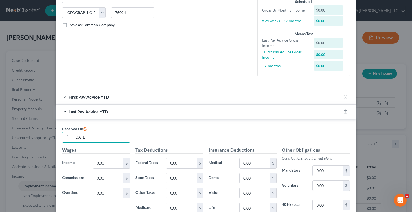
scroll to position [111, 0]
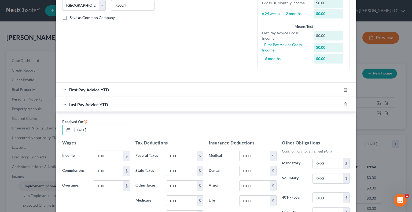
type input "09/30/2025"
click at [105, 159] on input "0.00" at bounding box center [108, 156] width 30 height 10
type input "100,200.50"
click at [65, 88] on div "First Pay Advice YTD" at bounding box center [198, 90] width 285 height 14
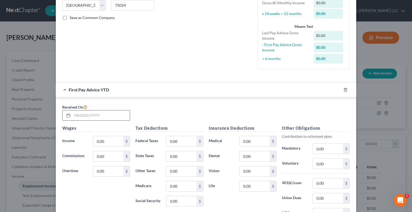
click at [92, 117] on input "text" at bounding box center [100, 116] width 57 height 10
type input "03/30/2025"
click at [108, 146] on input "0.00" at bounding box center [108, 141] width 30 height 10
paste input "32,119.5"
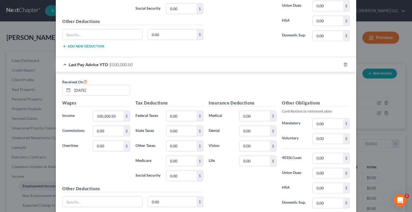
scroll to position [343, 0]
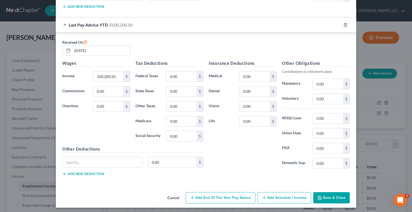
type input "32,119.50"
click at [282, 199] on button "Add Schedule I Income" at bounding box center [285, 197] width 54 height 11
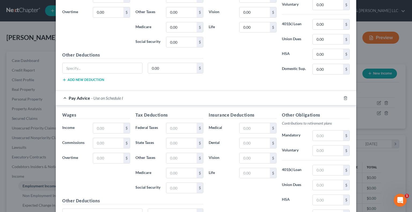
scroll to position [450, 0]
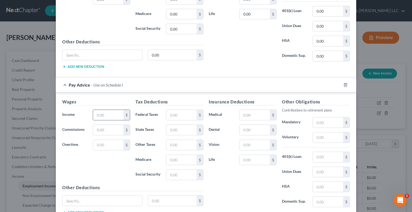
click at [106, 111] on input "text" at bounding box center [108, 115] width 30 height 10
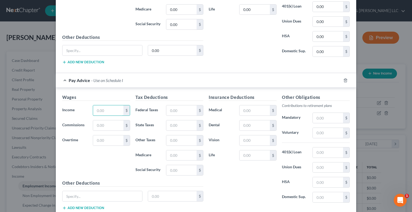
scroll to position [477, 0]
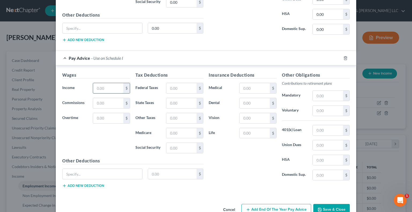
click at [106, 85] on input "text" at bounding box center [108, 88] width 30 height 10
type input "5,353.25"
click at [182, 86] on input "text" at bounding box center [181, 88] width 30 height 10
type input "763.39"
click at [323, 111] on input "text" at bounding box center [328, 111] width 30 height 10
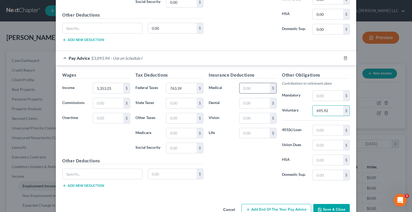
type input "695.92"
click at [251, 86] on input "text" at bounding box center [255, 88] width 30 height 10
type input "160.90"
click at [259, 98] on input "text" at bounding box center [255, 103] width 30 height 10
type input "59.67"
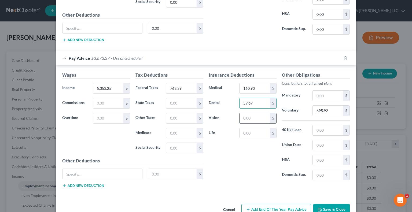
click at [256, 116] on input "text" at bounding box center [255, 118] width 30 height 10
type input "15.88"
click at [326, 161] on input "text" at bounding box center [328, 160] width 30 height 10
type input "372.91"
click at [321, 128] on input "text" at bounding box center [328, 130] width 30 height 10
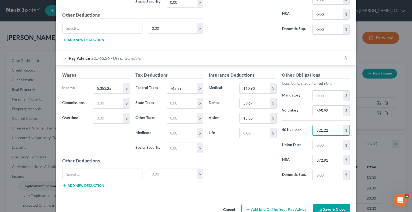
type input "521.22"
click at [261, 134] on input "text" at bounding box center [255, 133] width 30 height 10
type input "159.41"
click at [258, 87] on input "160.90" at bounding box center [255, 88] width 30 height 10
type input "224.26"
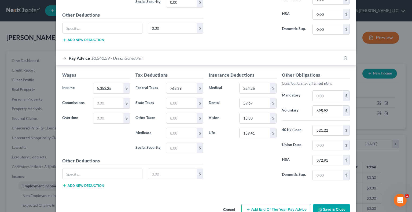
click at [246, 168] on div "Insurance Deductions Medical 224.26 $ Dental 59.67 $ Vision 15.88 $ Life 159.41…" at bounding box center [242, 128] width 73 height 113
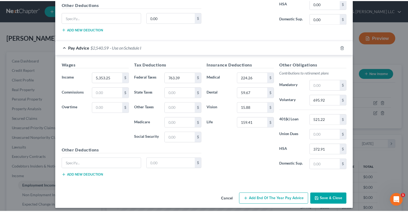
scroll to position [488, 0]
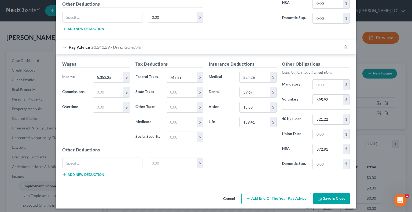
click at [332, 196] on button "Save & Close" at bounding box center [331, 198] width 36 height 11
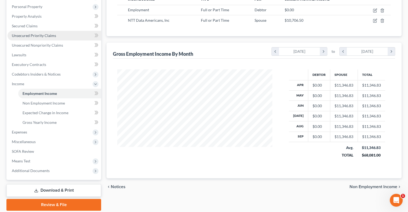
scroll to position [107, 0]
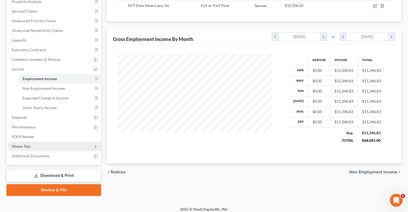
click at [32, 148] on span "Means Test" at bounding box center [55, 147] width 94 height 10
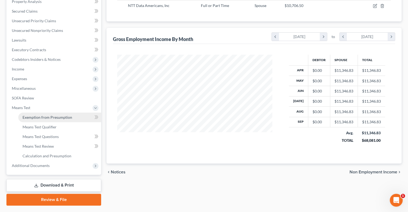
click at [33, 118] on span "Exemption from Presumption" at bounding box center [48, 117] width 50 height 5
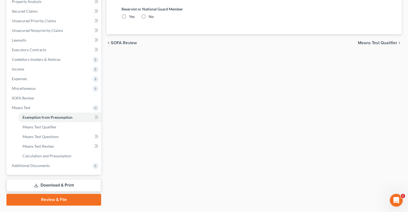
radio input "true"
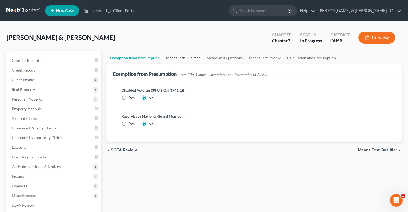
click at [182, 62] on link "Means Test Qualifier" at bounding box center [183, 58] width 41 height 13
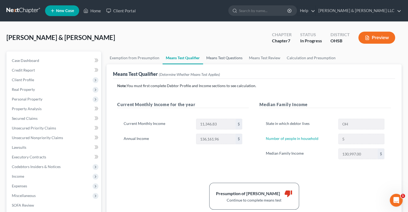
click at [222, 55] on link "Means Test Questions" at bounding box center [224, 58] width 43 height 13
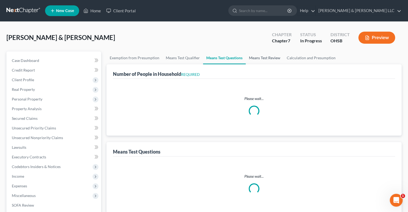
select select "2"
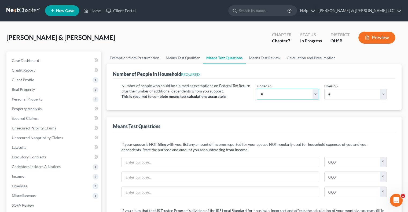
click at [315, 96] on select "# 0 1 2 3 4 5 6 7 8 9 10" at bounding box center [288, 94] width 62 height 11
select select "5"
click at [257, 89] on select "# 0 1 2 3 4 5 6 7 8 9 10" at bounding box center [288, 94] width 62 height 11
click at [295, 58] on link "Calculation and Presumption" at bounding box center [311, 58] width 55 height 13
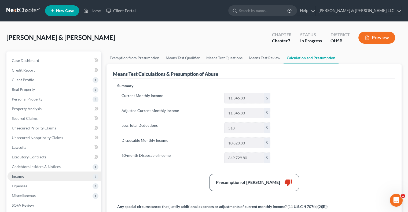
click at [27, 177] on span "Income" at bounding box center [55, 177] width 94 height 10
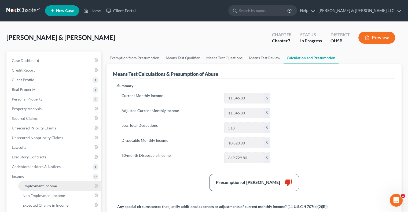
click at [38, 186] on span "Employment Income" at bounding box center [40, 186] width 34 height 5
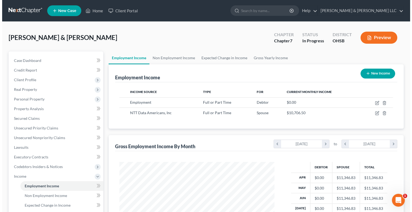
scroll to position [95, 166]
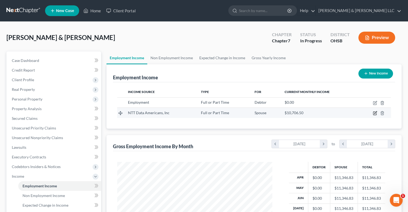
click at [373, 112] on icon "button" at bounding box center [374, 113] width 3 height 3
select select "0"
select select "45"
select select "1"
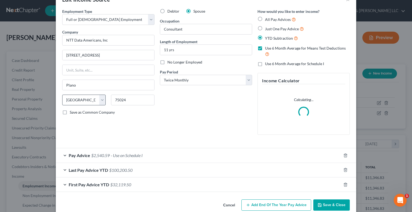
scroll to position [25, 0]
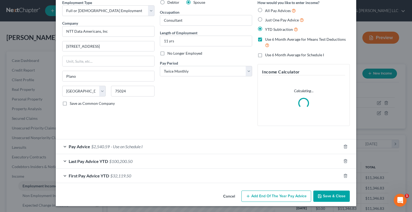
click at [63, 162] on div "Last Pay Advice YTD $100,200.50" at bounding box center [198, 161] width 285 height 14
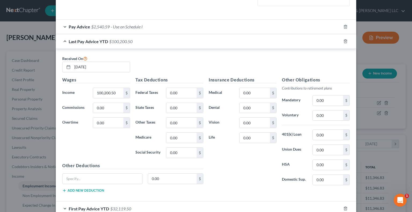
scroll to position [177, 0]
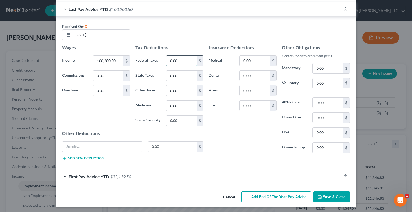
click at [186, 58] on input "0.00" at bounding box center [181, 61] width 30 height 10
type input "15,200.53"
click at [328, 82] on input "0.00" at bounding box center [328, 83] width 30 height 10
type input "11,830.67"
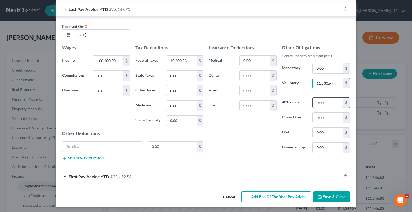
click at [329, 106] on input "0.00" at bounding box center [328, 103] width 30 height 10
type input "9,381.96"
click at [254, 62] on input "0.00" at bounding box center [255, 61] width 30 height 10
type input "2,896.20"
click at [261, 73] on input "0.00" at bounding box center [255, 76] width 30 height 10
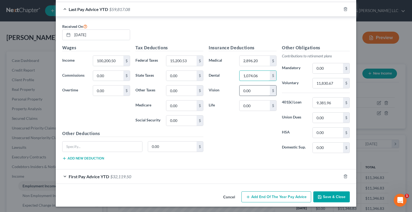
type input "1,074.06"
click at [256, 94] on input "0.00" at bounding box center [255, 91] width 30 height 10
type input "285.84"
click at [326, 134] on input "0.00" at bounding box center [328, 133] width 30 height 10
type input "6,712.38"
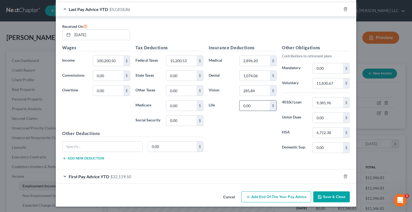
click at [264, 107] on input "0.00" at bounding box center [255, 106] width 30 height 10
paste input "2,869.38"
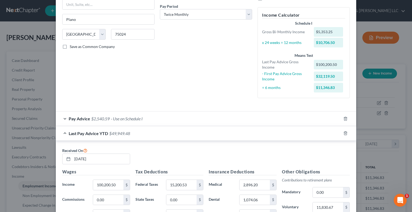
scroll to position [72, 0]
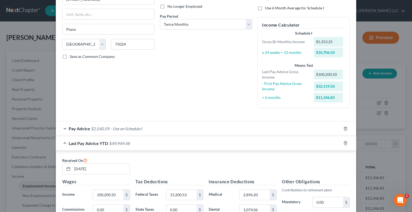
click at [79, 130] on span "Pay Advice" at bounding box center [79, 128] width 21 height 5
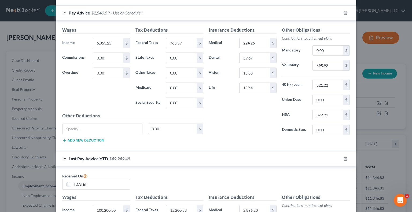
scroll to position [268, 0]
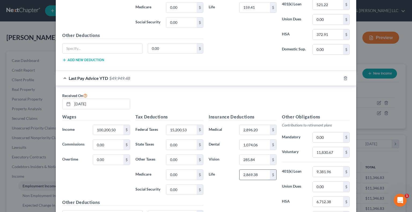
click at [258, 174] on input "2,869.38" at bounding box center [255, 175] width 30 height 10
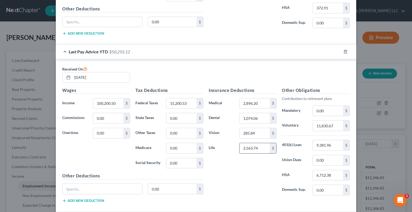
scroll to position [295, 0]
type input "2,563.74"
click at [89, 188] on input "text" at bounding box center [102, 189] width 80 height 10
type input "Disability"
click at [166, 186] on input "0.00" at bounding box center [172, 189] width 49 height 10
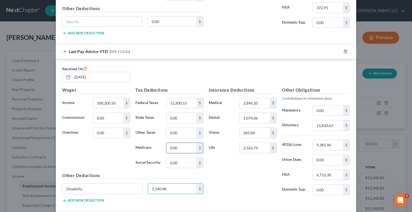
type input "1,140.48"
click at [179, 146] on input "0.00" at bounding box center [181, 148] width 30 height 10
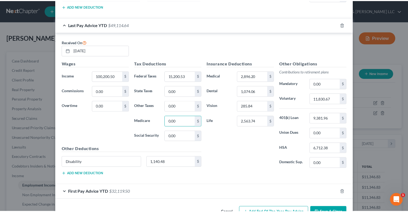
scroll to position [336, 0]
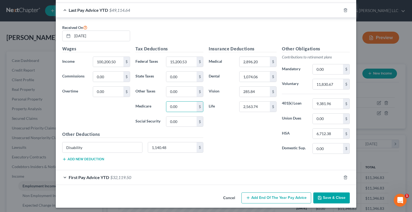
click at [322, 195] on button "Save & Close" at bounding box center [331, 198] width 36 height 11
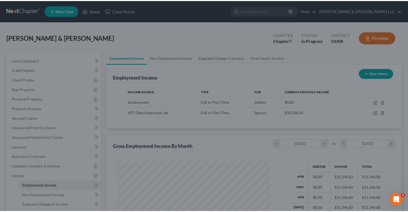
scroll to position [268144, 268074]
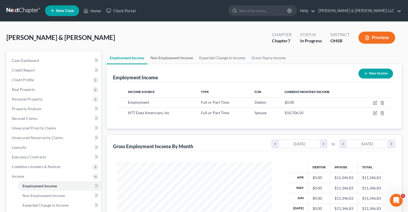
drag, startPoint x: 177, startPoint y: 58, endPoint x: 194, endPoint y: 61, distance: 17.3
click at [177, 58] on link "Non Employment Income" at bounding box center [171, 58] width 49 height 13
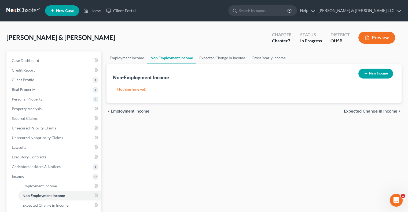
click at [375, 74] on button "New Income" at bounding box center [375, 74] width 35 height 10
select select "0"
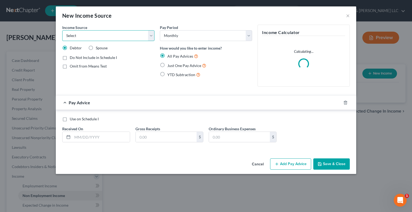
click at [115, 36] on select "Select Unemployment Disability (from employer) Pension Retirement Social Securi…" at bounding box center [108, 35] width 92 height 11
select select "13"
click at [62, 30] on select "Select Unemployment Disability (from employer) Pension Retirement Social Securi…" at bounding box center [108, 35] width 92 height 11
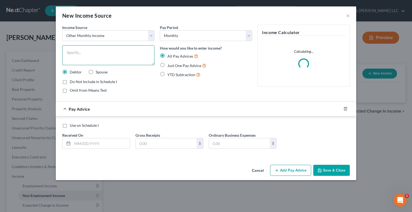
click at [91, 50] on textarea at bounding box center [108, 55] width 92 height 20
type textarea "B"
type textarea "Annual Bonus (Net) plus monthly cell phone reimbursement"
click at [82, 90] on span "Omit from Means Test" at bounding box center [88, 90] width 37 height 5
click at [75, 90] on input "Omit from Means Test" at bounding box center [73, 89] width 3 height 3
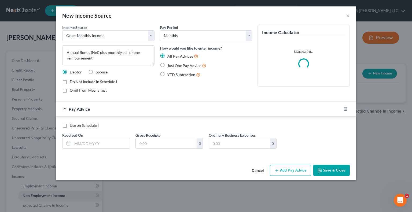
checkbox input "true"
click at [174, 62] on div "All Pay Advices Just One Pay Advice YTD Subtraction" at bounding box center [206, 65] width 92 height 25
click at [175, 66] on span "Just One Pay Advice" at bounding box center [184, 65] width 34 height 5
click at [173, 66] on input "Just One Pay Advice" at bounding box center [171, 63] width 3 height 3
radio input "true"
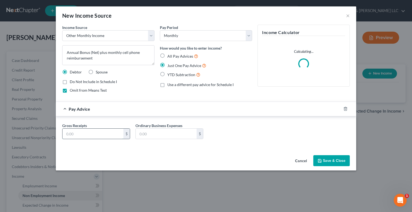
click at [102, 132] on input "text" at bounding box center [92, 134] width 61 height 10
type input "265"
click at [321, 160] on icon "button" at bounding box center [320, 161] width 4 height 4
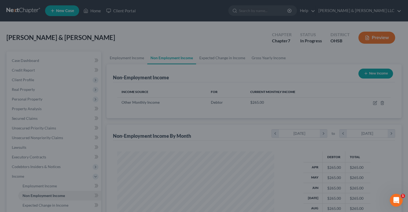
scroll to position [268144, 268074]
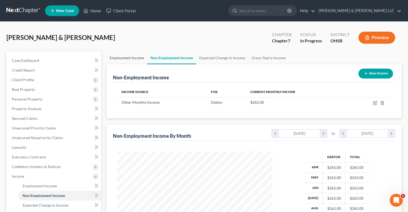
click at [126, 57] on link "Employment Income" at bounding box center [126, 58] width 41 height 13
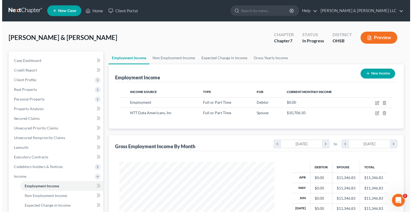
scroll to position [95, 166]
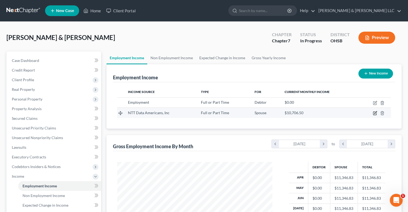
click at [376, 112] on icon "button" at bounding box center [375, 113] width 4 height 4
select select "0"
select select "45"
select select "1"
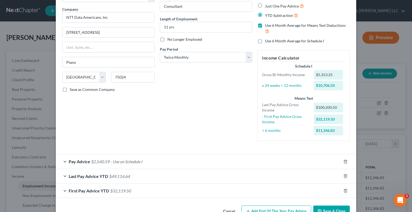
scroll to position [54, 0]
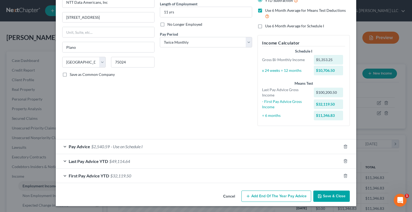
click at [75, 163] on span "Last Pay Advice YTD" at bounding box center [88, 161] width 39 height 5
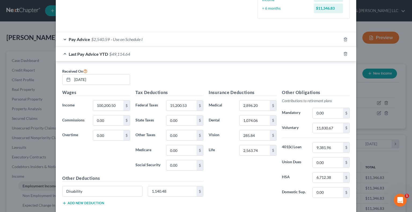
scroll to position [206, 0]
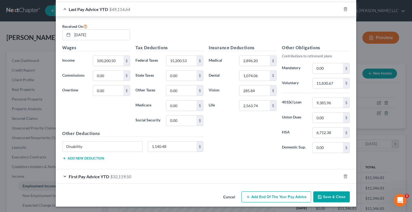
click at [86, 179] on div "First Pay Advice YTD $32,119.50" at bounding box center [198, 177] width 285 height 14
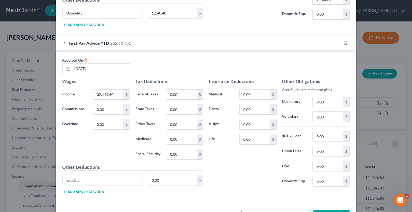
scroll to position [340, 0]
click at [187, 91] on input "0.00" at bounding box center [181, 94] width 30 height 10
paste input "4,631.68"
type input "4,631.68"
click at [326, 117] on input "0.00" at bounding box center [328, 116] width 30 height 10
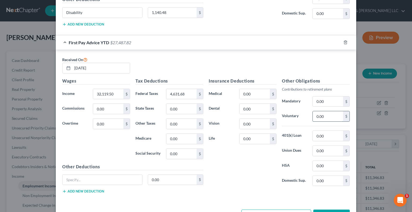
paste input "3,854.34"
type input "3,854.34"
click at [255, 91] on input "0.00" at bounding box center [255, 94] width 30 height 10
type input "965.40"
click at [256, 108] on input "0.00" at bounding box center [255, 109] width 30 height 10
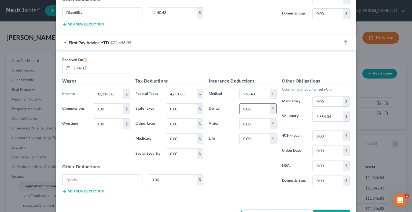
click at [253, 108] on input "0.00" at bounding box center [255, 109] width 30 height 10
drag, startPoint x: 253, startPoint y: 108, endPoint x: 232, endPoint y: 107, distance: 21.2
click at [232, 107] on div "Dental 0.00 $" at bounding box center [242, 109] width 73 height 11
type input "358.02"
click at [259, 121] on input "0.00" at bounding box center [255, 124] width 30 height 10
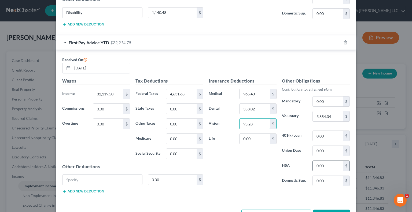
type input "95.28"
click at [328, 162] on input "0.00" at bounding box center [328, 166] width 30 height 10
type input "2,610.37"
click at [326, 136] on input "0.00" at bounding box center [328, 136] width 30 height 10
paste input "3,127.32"
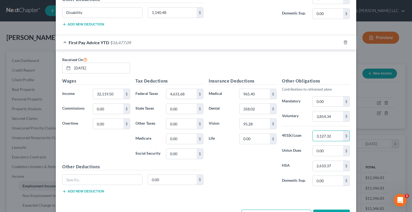
type input "3,127.32"
click at [263, 139] on input "0.00" at bounding box center [255, 139] width 30 height 10
type input "854.58"
click at [124, 177] on input "text" at bounding box center [102, 180] width 80 height 10
type input "Disability"
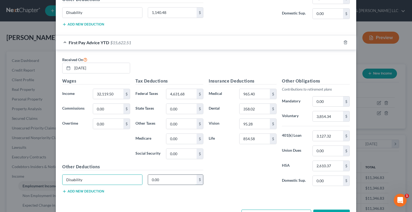
click at [165, 175] on input "0.00" at bounding box center [172, 180] width 49 height 10
click at [173, 177] on input "0.00" at bounding box center [172, 180] width 49 height 10
drag, startPoint x: 172, startPoint y: 177, endPoint x: 141, endPoint y: 184, distance: 31.4
click at [141, 184] on div "Disability 0.00 $" at bounding box center [133, 182] width 146 height 15
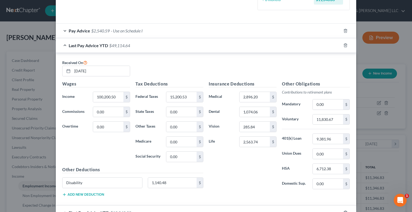
scroll to position [116, 0]
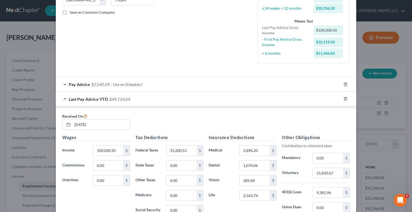
type input "380.16"
click at [91, 85] on span "$2,540.59" at bounding box center [100, 84] width 19 height 5
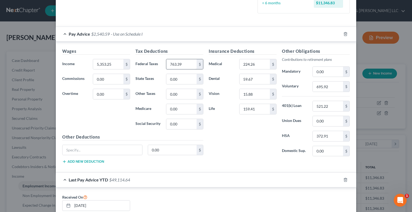
scroll to position [170, 0]
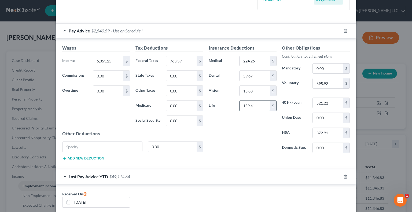
click at [258, 107] on input "159.41" at bounding box center [255, 106] width 30 height 10
type input "142.43"
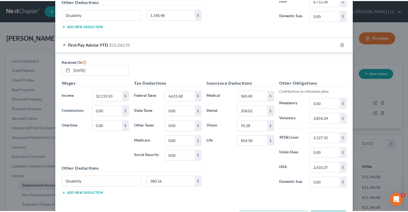
scroll to position [488, 0]
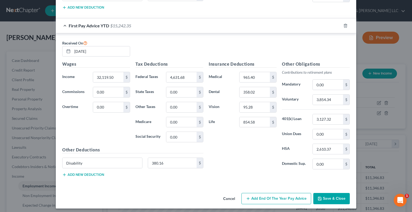
click at [326, 197] on button "Save & Close" at bounding box center [331, 198] width 36 height 11
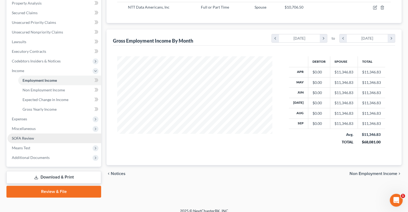
scroll to position [107, 0]
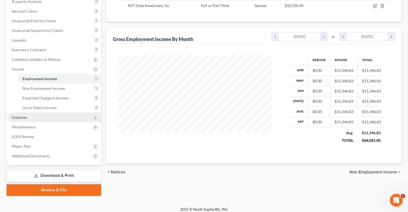
click at [25, 115] on span "Expenses" at bounding box center [19, 117] width 15 height 5
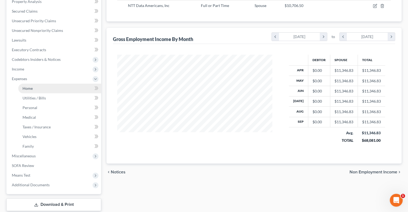
click at [28, 90] on span "Home" at bounding box center [28, 88] width 10 height 5
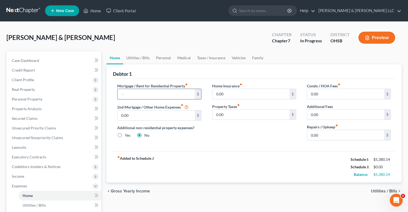
click at [129, 95] on input "text" at bounding box center [155, 94] width 77 height 10
click at [36, 119] on span "Secured Claims" at bounding box center [25, 118] width 26 height 5
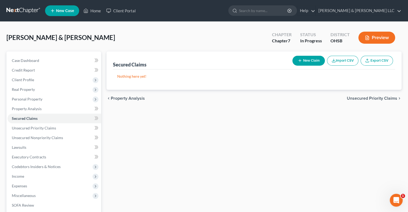
click at [309, 64] on button "New Claim" at bounding box center [308, 61] width 32 height 10
select select "2"
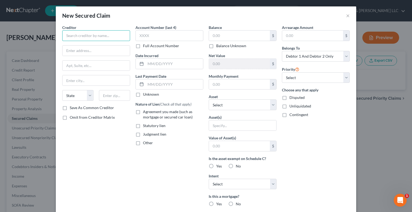
click at [86, 35] on input "text" at bounding box center [96, 35] width 68 height 11
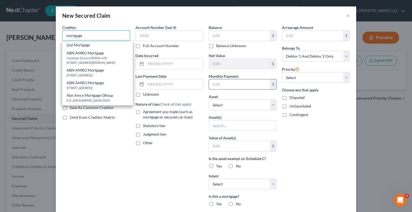
type input "mortgage"
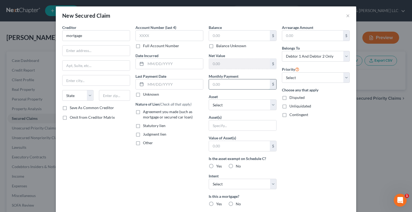
click at [220, 85] on input "text" at bounding box center [239, 84] width 61 height 10
type input "1,569"
click at [230, 36] on input "text" at bounding box center [239, 36] width 61 height 10
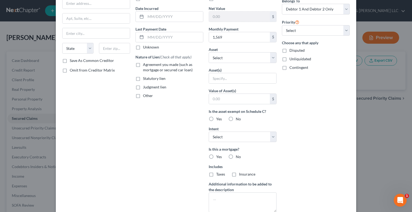
scroll to position [54, 0]
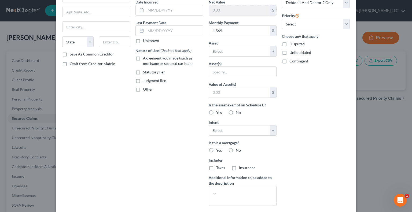
type input "199,000"
click at [216, 149] on label "Yes" at bounding box center [219, 150] width 6 height 5
click at [218, 149] on input "Yes" at bounding box center [219, 149] width 3 height 3
radio input "true"
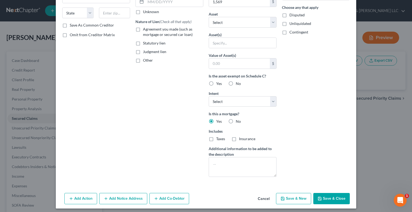
scroll to position [85, 0]
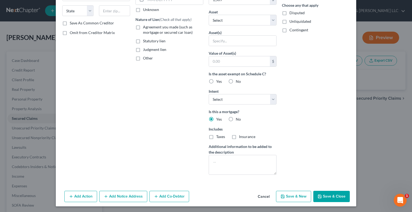
click at [216, 137] on label "Taxes" at bounding box center [220, 136] width 9 height 5
click at [218, 137] on input "Taxes" at bounding box center [219, 135] width 3 height 3
checkbox input "true"
click at [239, 137] on label "Insurance" at bounding box center [247, 136] width 16 height 5
click at [241, 137] on input "Insurance" at bounding box center [242, 135] width 3 height 3
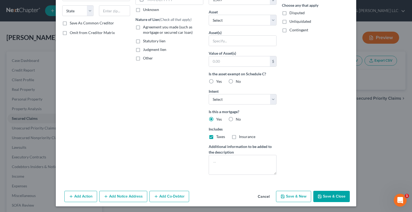
checkbox input "true"
click at [326, 195] on button "Save & Close" at bounding box center [331, 196] width 36 height 11
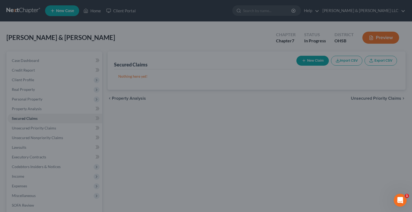
scroll to position [26, 0]
type input "199,000.00"
type input "0"
type input "1,569.00"
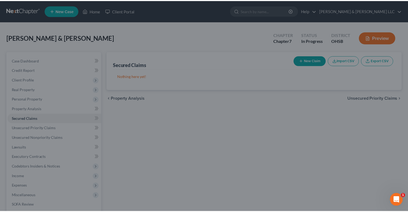
scroll to position [0, 0]
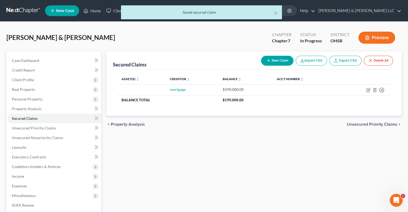
click at [361, 125] on span "Unsecured Priority Claims" at bounding box center [372, 124] width 50 height 4
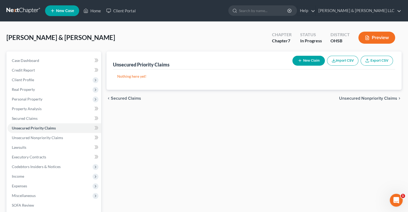
click at [309, 61] on button "New Claim" at bounding box center [308, 61] width 32 height 10
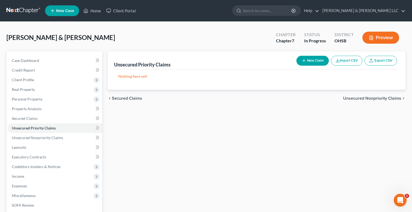
select select "2"
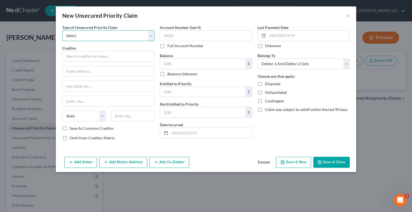
click at [98, 35] on select "Select Taxes & Other Government Units Domestic Support Obligations Extensions o…" at bounding box center [108, 35] width 92 height 11
select select "0"
click at [62, 30] on select "Select Taxes & Other Government Units Domestic Support Obligations Extensions o…" at bounding box center [108, 35] width 92 height 11
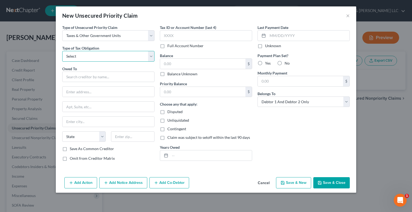
click at [94, 58] on select "Select Federal City State Franchise Tax Board Other" at bounding box center [108, 56] width 92 height 11
select select "0"
click at [62, 51] on select "Select Federal City State Franchise Tax Board Other" at bounding box center [108, 56] width 92 height 11
click at [89, 77] on input "text" at bounding box center [108, 77] width 92 height 11
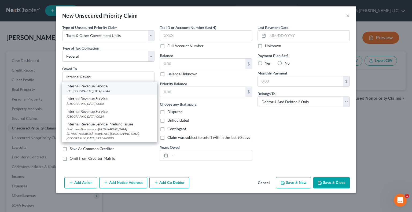
click at [100, 91] on div "P.O. Box 7346, Philadelphia, PA 19101-7346" at bounding box center [110, 91] width 86 height 5
type input "Internal Revenue Service"
type input "P.O. Box 7346"
type input "Philadelphia"
select select "39"
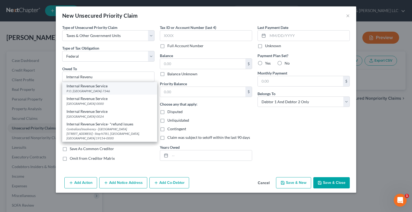
type input "19101-7346"
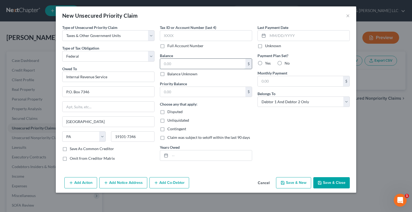
click at [199, 64] on input "text" at bounding box center [202, 64] width 85 height 10
type input "5,000"
click at [200, 91] on input "text" at bounding box center [202, 92] width 85 height 10
type input "5,000"
click at [195, 152] on input "text" at bounding box center [211, 155] width 82 height 10
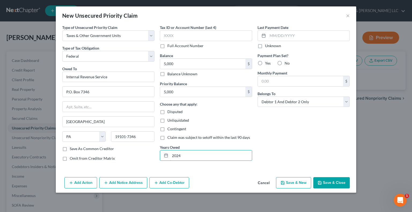
type input "2024"
click at [328, 182] on button "Save & Close" at bounding box center [331, 182] width 36 height 11
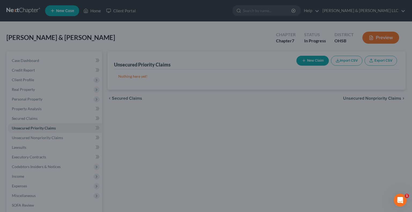
type input "5,000.00"
type input "0.00"
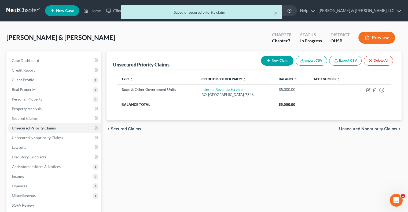
click at [346, 128] on span "Unsecured Nonpriority Claims" at bounding box center [368, 129] width 58 height 4
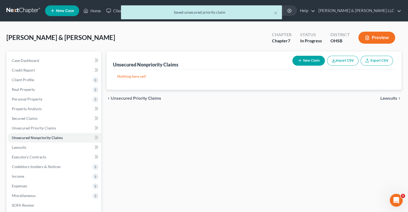
click at [304, 58] on button "New Claim" at bounding box center [308, 61] width 32 height 10
select select "2"
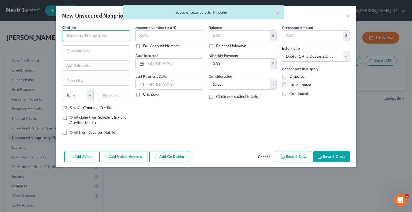
click at [75, 35] on input "text" at bounding box center [96, 35] width 68 height 11
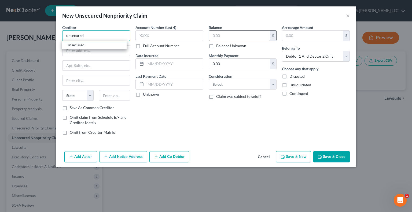
type input "unsecured"
click at [225, 36] on input "text" at bounding box center [239, 36] width 61 height 10
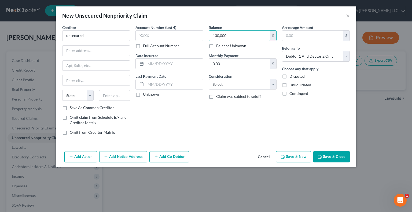
type input "130,000"
click at [322, 155] on icon "button" at bounding box center [320, 157] width 4 height 4
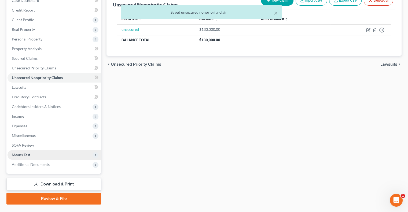
scroll to position [72, 0]
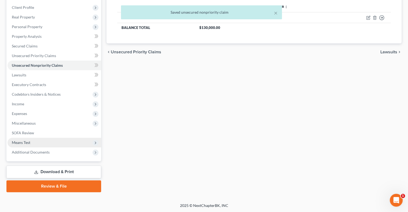
click at [33, 145] on span "Means Test" at bounding box center [55, 143] width 94 height 10
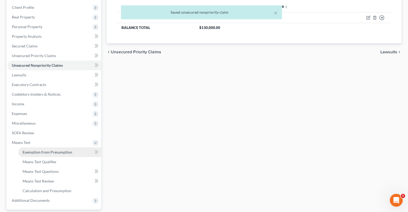
click at [36, 150] on span "Exemption from Presumption" at bounding box center [48, 152] width 50 height 5
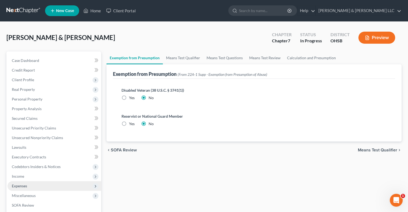
click at [23, 189] on span "Expenses" at bounding box center [55, 186] width 94 height 10
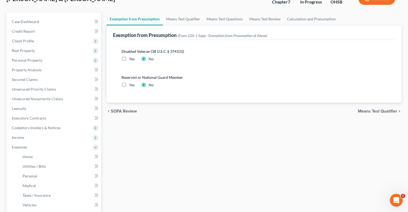
scroll to position [80, 0]
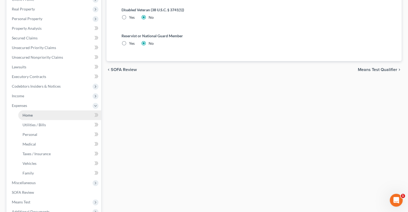
click at [31, 114] on span "Home" at bounding box center [28, 115] width 10 height 5
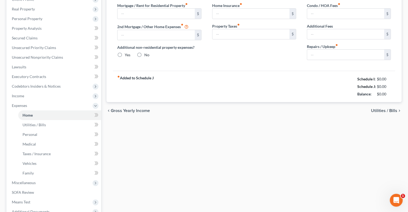
type input "0.00"
radio input "true"
type input "0.00"
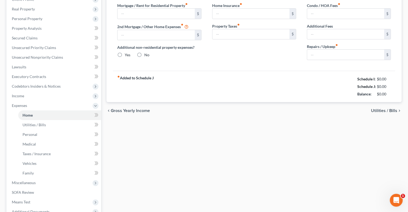
type input "0.00"
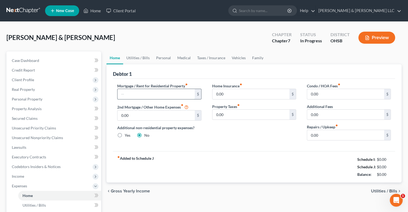
click at [153, 94] on input "text" at bounding box center [155, 94] width 77 height 10
type input "1,569"
click at [348, 135] on input "0.00" at bounding box center [345, 135] width 77 height 10
type input "100"
click at [145, 59] on link "Utilities / Bills" at bounding box center [138, 58] width 30 height 13
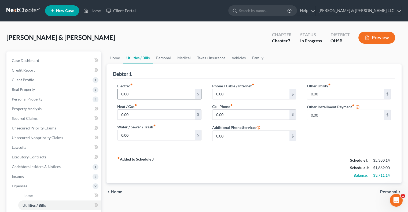
click at [144, 92] on input "0.00" at bounding box center [155, 94] width 77 height 10
type input "365"
click at [137, 134] on input "0.00" at bounding box center [155, 135] width 77 height 10
type input "125"
click at [241, 96] on input "0.00" at bounding box center [250, 94] width 77 height 10
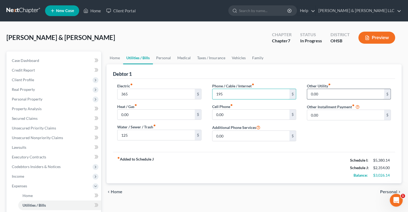
type input "195"
click at [348, 97] on input "0.00" at bounding box center [345, 94] width 77 height 10
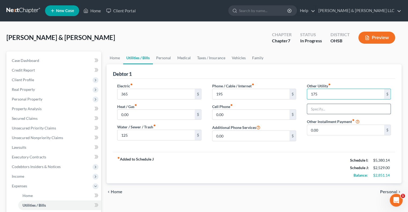
type input "175"
click at [321, 110] on input "text" at bounding box center [348, 109] width 83 height 10
type input "Cable/Internet/Streaming"
click at [166, 60] on link "Personal" at bounding box center [163, 58] width 21 height 13
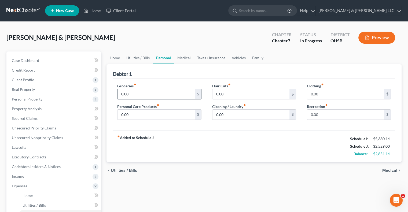
click at [152, 92] on input "0.00" at bounding box center [155, 94] width 77 height 10
type input "1,500"
click at [148, 113] on input "0.00" at bounding box center [155, 115] width 77 height 10
type input "100"
click at [329, 91] on input "0.00" at bounding box center [345, 94] width 77 height 10
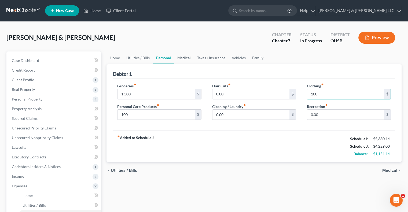
type input "100"
click at [190, 59] on link "Medical" at bounding box center [184, 58] width 20 height 13
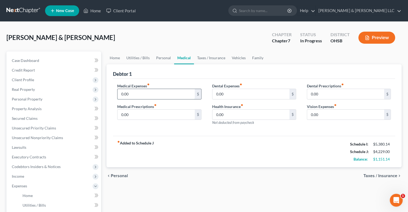
click at [147, 94] on input "0.00" at bounding box center [155, 94] width 77 height 10
type input "30"
click at [207, 58] on link "Taxes / Insurance" at bounding box center [211, 58] width 35 height 13
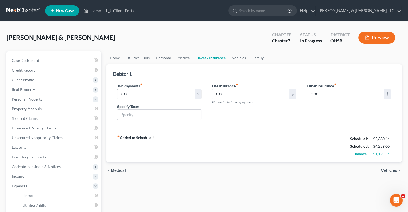
click at [149, 95] on input "0.00" at bounding box center [155, 94] width 77 height 10
click at [238, 57] on link "Vehicles" at bounding box center [239, 58] width 20 height 13
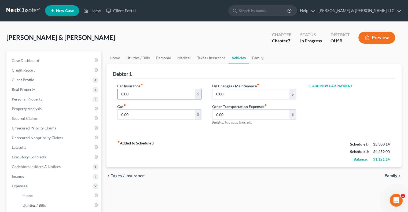
click at [145, 93] on input "0.00" at bounding box center [155, 94] width 77 height 10
type input "250"
click at [138, 114] on input "0.00" at bounding box center [155, 115] width 77 height 10
type input "385"
drag, startPoint x: 208, startPoint y: 61, endPoint x: 189, endPoint y: 68, distance: 20.1
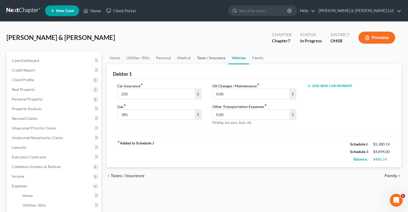
click at [207, 61] on link "Taxes / Insurance" at bounding box center [211, 58] width 35 height 13
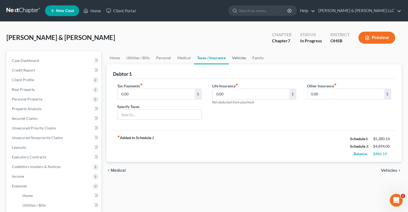
click at [239, 57] on link "Vehicles" at bounding box center [239, 58] width 20 height 13
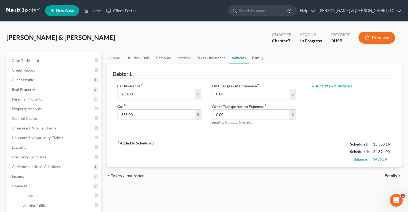
click at [253, 58] on link "Family" at bounding box center [258, 58] width 18 height 13
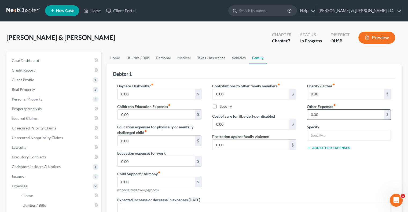
click at [328, 115] on input "0.00" at bounding box center [345, 115] width 77 height 10
type input "125"
click at [322, 137] on input "text" at bounding box center [348, 135] width 83 height 10
type input "Dependent Activities Expenses"
click at [233, 58] on link "Vehicles" at bounding box center [239, 58] width 20 height 13
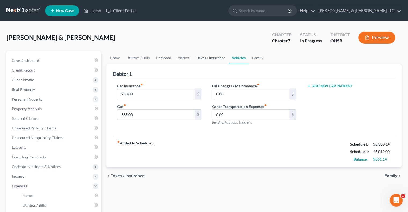
click at [214, 59] on link "Taxes / Insurance" at bounding box center [211, 58] width 35 height 13
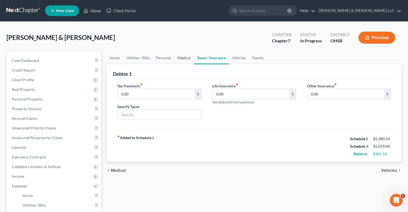
click at [187, 58] on link "Medical" at bounding box center [184, 58] width 20 height 13
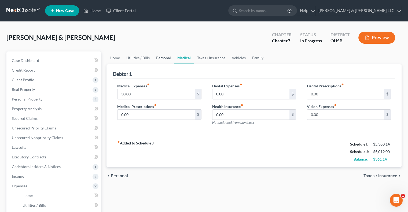
click at [164, 57] on link "Personal" at bounding box center [163, 58] width 21 height 13
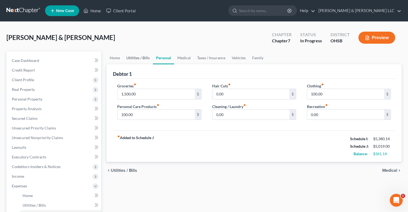
click at [137, 58] on link "Utilities / Bills" at bounding box center [138, 58] width 30 height 13
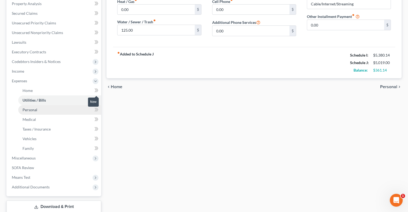
scroll to position [107, 0]
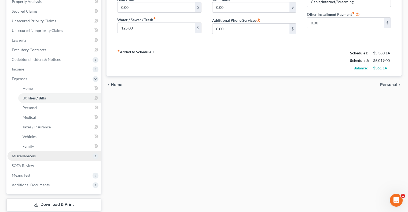
click at [50, 156] on span "Miscellaneous" at bounding box center [55, 156] width 94 height 10
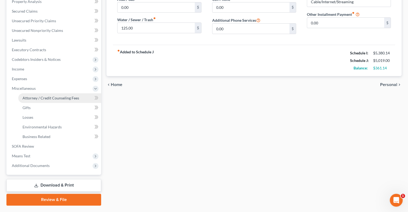
click at [60, 101] on link "Attorney / Credit Counseling Fees" at bounding box center [59, 98] width 83 height 10
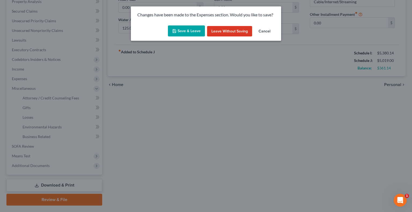
click at [188, 30] on button "Save & Leave" at bounding box center [186, 30] width 37 height 11
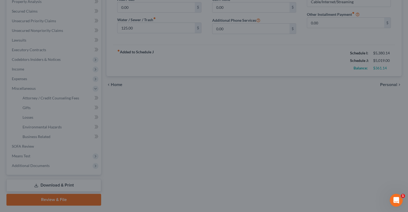
select select "0"
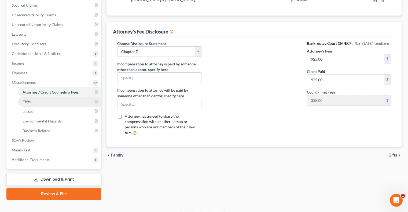
scroll to position [121, 0]
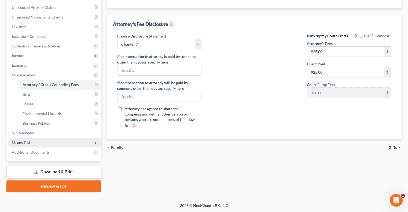
click at [26, 143] on span "Means Test" at bounding box center [21, 142] width 19 height 5
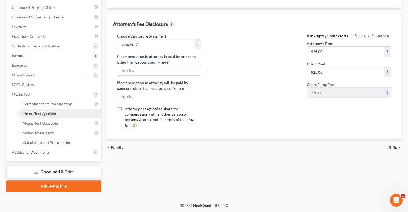
click at [33, 116] on span "Means Test Qualifier" at bounding box center [40, 113] width 34 height 5
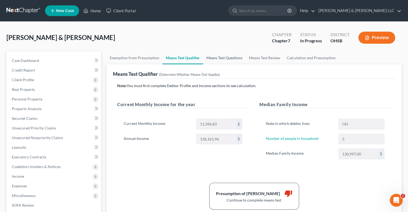
click at [228, 59] on link "Means Test Questions" at bounding box center [224, 58] width 43 height 13
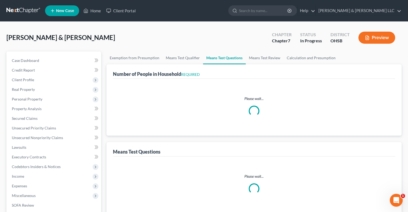
select select "60"
select select "5"
select select "2"
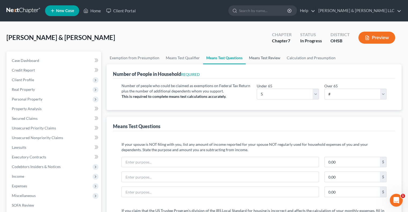
click at [265, 60] on link "Means Test Review" at bounding box center [265, 58] width 38 height 13
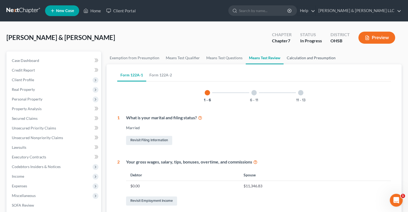
click at [294, 59] on link "Calculation and Presumption" at bounding box center [311, 58] width 55 height 13
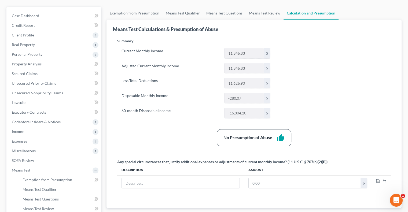
scroll to position [54, 0]
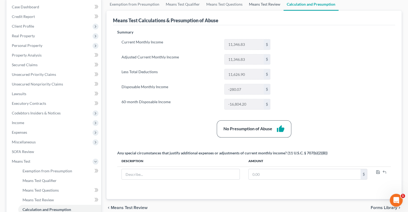
click at [264, 5] on link "Means Test Review" at bounding box center [265, 4] width 38 height 13
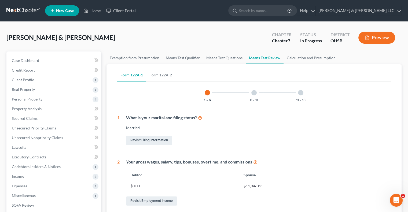
click at [375, 36] on button "Preview" at bounding box center [376, 38] width 37 height 12
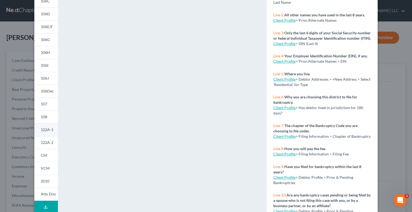
scroll to position [90, 0]
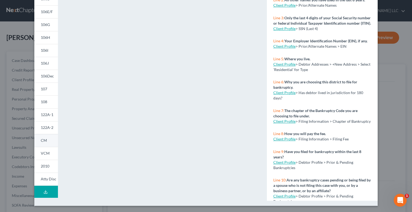
click at [42, 139] on span "CM" at bounding box center [44, 140] width 6 height 5
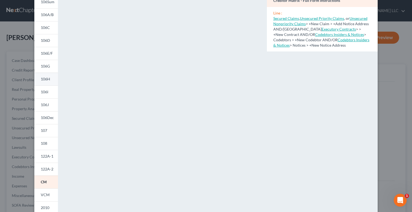
scroll to position [80, 0]
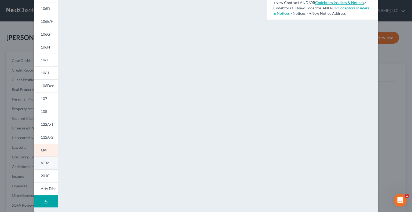
click at [44, 161] on span "VCM" at bounding box center [45, 163] width 9 height 5
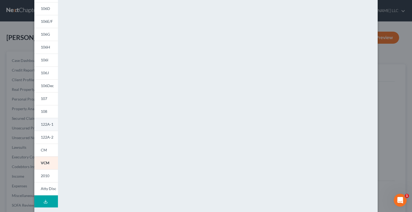
click at [44, 127] on link "122A-1" at bounding box center [46, 124] width 24 height 13
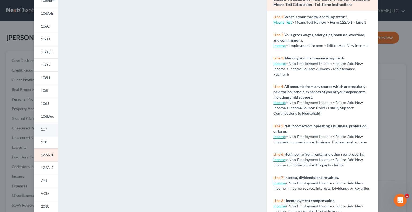
scroll to position [54, 0]
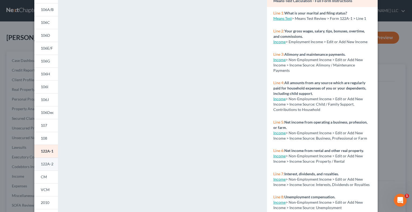
click at [46, 165] on span "122A-2" at bounding box center [47, 164] width 13 height 5
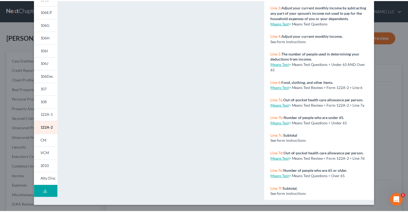
scroll to position [0, 0]
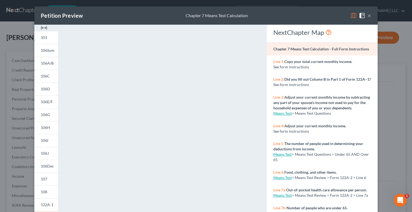
click at [369, 15] on button "×" at bounding box center [369, 15] width 4 height 6
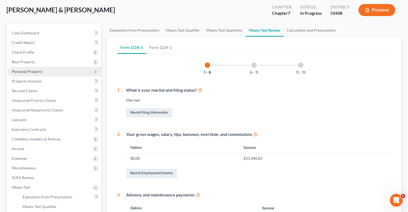
scroll to position [54, 0]
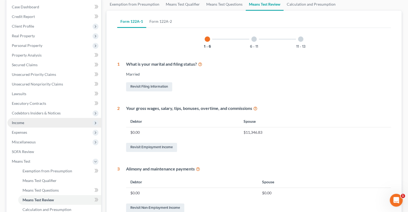
click at [25, 124] on span "Income" at bounding box center [55, 123] width 94 height 10
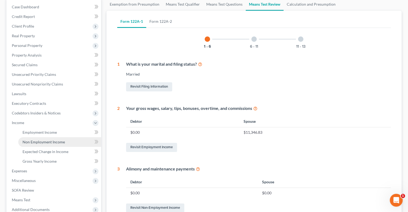
click at [37, 140] on span "Non Employment Income" at bounding box center [44, 142] width 42 height 5
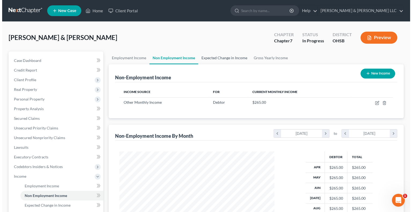
scroll to position [95, 166]
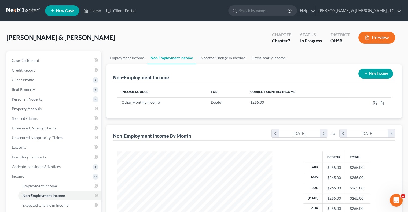
click at [367, 72] on button "New Income" at bounding box center [375, 74] width 35 height 10
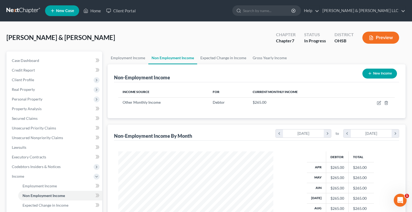
select select "0"
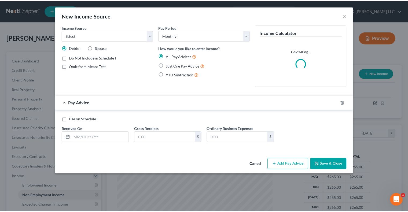
scroll to position [95, 167]
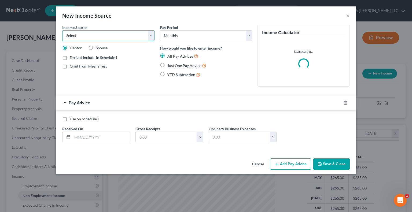
click at [107, 36] on select "Select Unemployment Disability (from employer) Pension Retirement Social Securi…" at bounding box center [108, 35] width 92 height 11
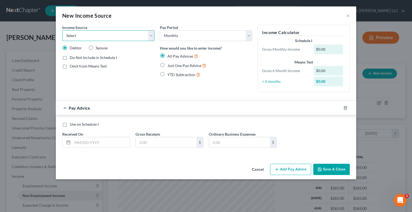
select select "13"
click at [62, 30] on select "Select Unemployment Disability (from employer) Pension Retirement Social Securi…" at bounding box center [108, 35] width 92 height 11
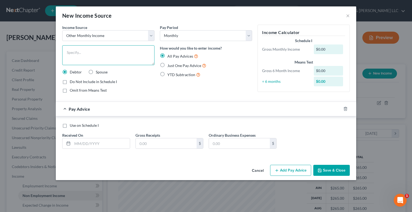
click at [108, 55] on textarea at bounding box center [108, 55] width 92 height 20
drag, startPoint x: 96, startPoint y: 73, endPoint x: 95, endPoint y: 69, distance: 4.8
click at [96, 73] on span "Spouse" at bounding box center [102, 72] width 12 height 5
click at [98, 73] on input "Spouse" at bounding box center [99, 70] width 3 height 3
radio input "true"
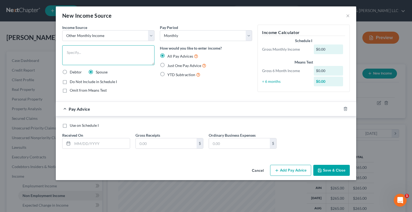
click at [94, 54] on textarea at bounding box center [108, 55] width 92 height 20
type textarea "Annuity"
click at [167, 62] on label "Just One Pay Advice" at bounding box center [186, 65] width 39 height 6
click at [170, 62] on input "Just One Pay Advice" at bounding box center [171, 63] width 3 height 3
radio input "true"
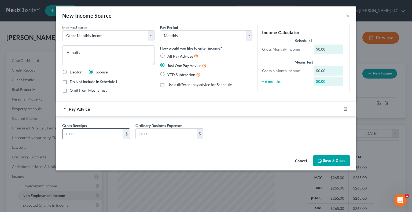
click at [110, 130] on input "text" at bounding box center [92, 134] width 61 height 10
type input "230"
click at [327, 163] on button "Save & Close" at bounding box center [331, 160] width 36 height 11
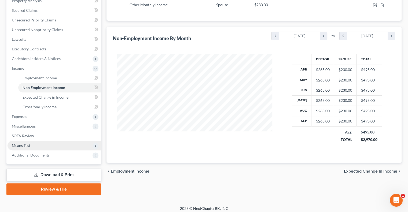
scroll to position [111, 0]
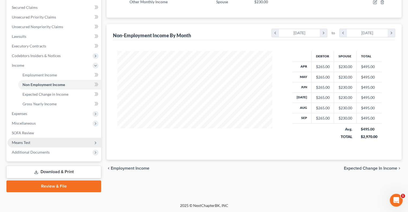
click at [35, 145] on span "Means Test" at bounding box center [55, 143] width 94 height 10
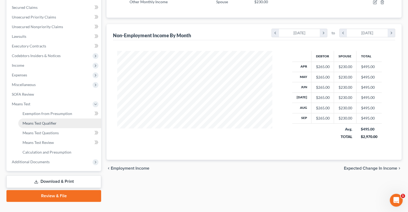
click at [42, 126] on link "Means Test Qualifier" at bounding box center [59, 124] width 83 height 10
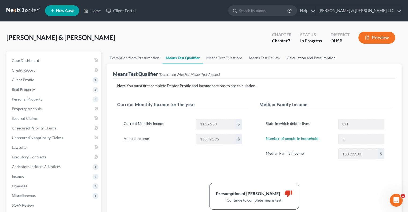
click at [319, 60] on link "Calculation and Presumption" at bounding box center [311, 58] width 55 height 13
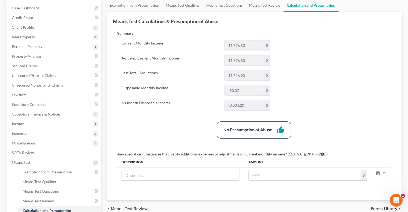
scroll to position [54, 0]
